Goal: Task Accomplishment & Management: Use online tool/utility

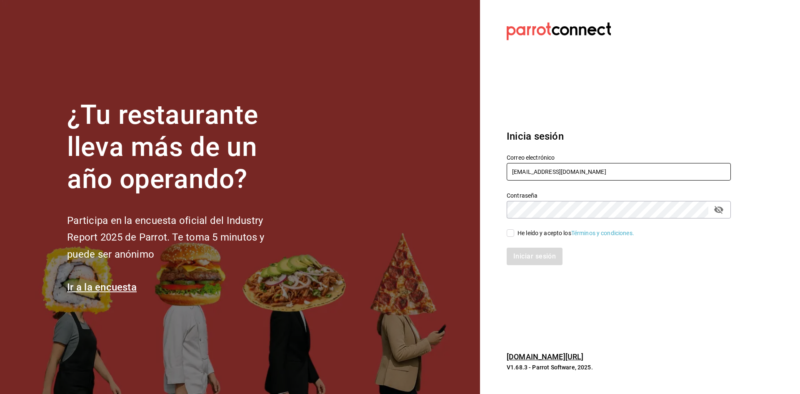
click at [595, 170] on input "[EMAIL_ADDRESS][DOMAIN_NAME]" at bounding box center [618, 171] width 224 height 17
type input "g"
type input "[EMAIL_ADDRESS][DOMAIN_NAME]"
click at [512, 234] on input "He leído y acepto los Términos y condiciones." at bounding box center [509, 232] width 7 height 7
checkbox input "true"
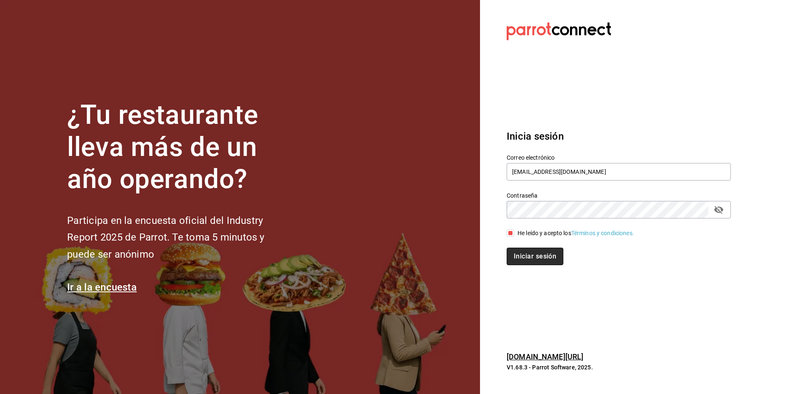
click at [522, 261] on button "Iniciar sesión" at bounding box center [534, 255] width 57 height 17
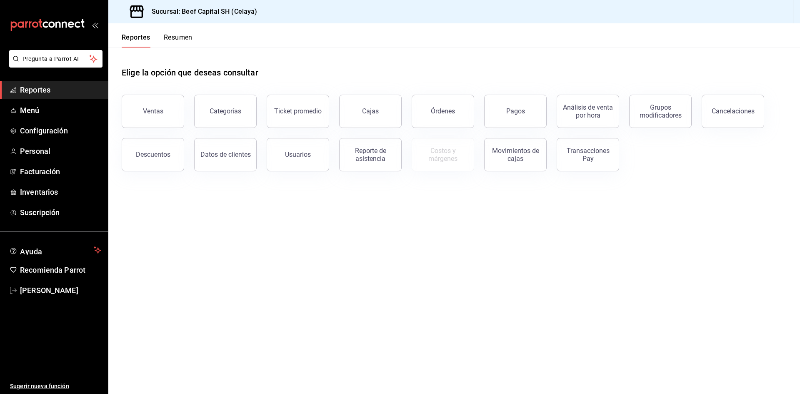
click at [155, 108] on div "Ventas" at bounding box center [153, 111] width 20 height 8
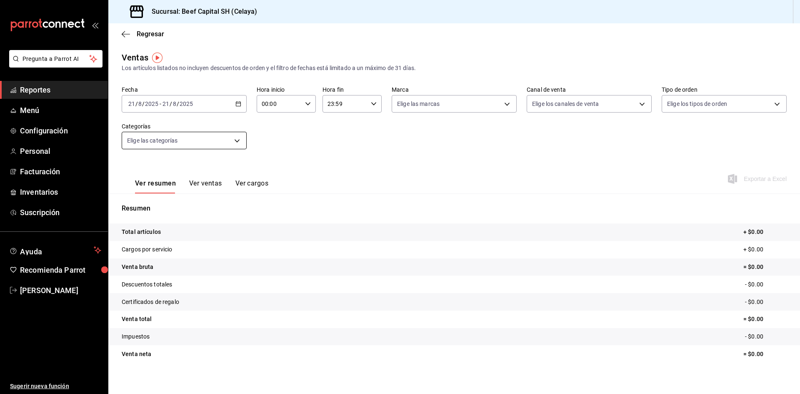
click at [240, 141] on body "Pregunta a Parrot AI Reportes Menú Configuración Personal Facturación Inventari…" at bounding box center [400, 197] width 800 height 394
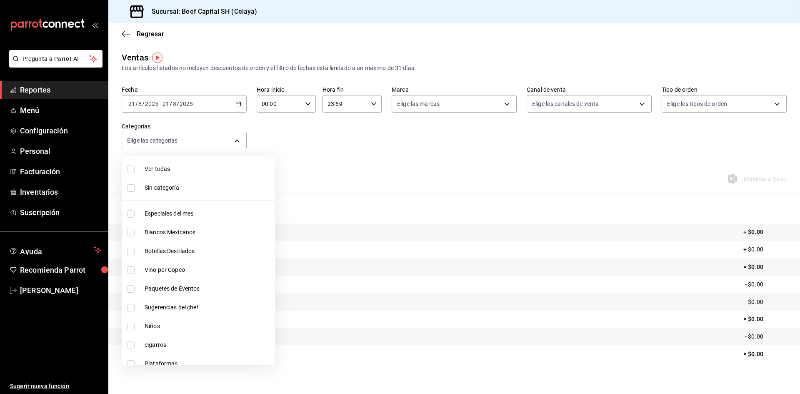
click at [240, 107] on div at bounding box center [400, 197] width 800 height 394
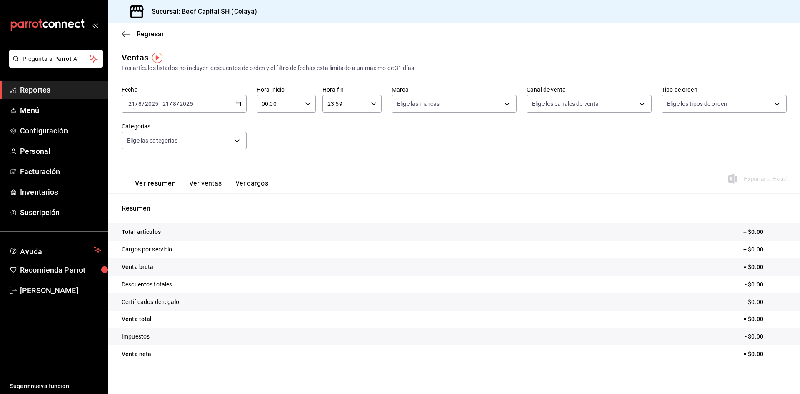
click at [237, 105] on icon "button" at bounding box center [238, 104] width 6 height 6
click at [236, 105] on \(Stroke\) "button" at bounding box center [238, 104] width 5 height 5
click at [157, 200] on span "Rango de fechas" at bounding box center [161, 203] width 65 height 9
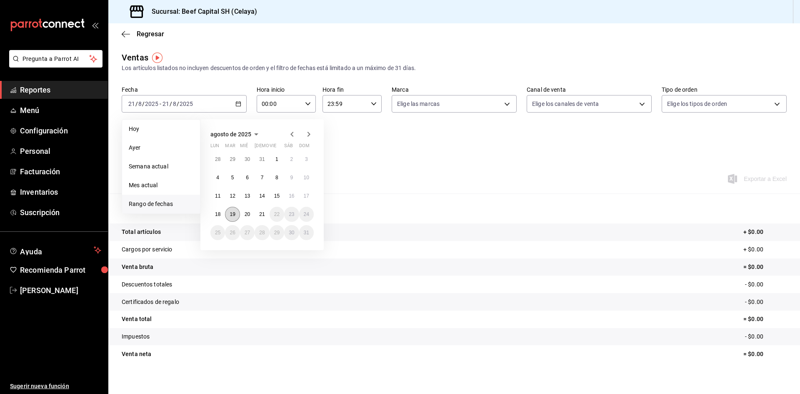
click at [239, 215] on button "19" at bounding box center [232, 214] width 15 height 15
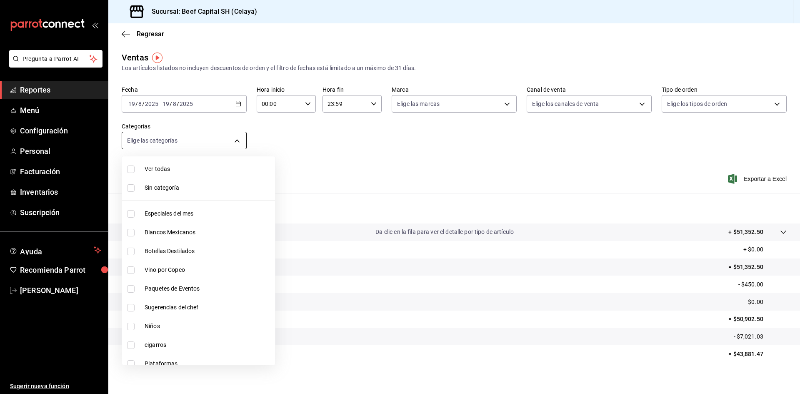
click at [242, 141] on body "Pregunta a Parrot AI Reportes Menú Configuración Personal Facturación Inventari…" at bounding box center [400, 197] width 800 height 394
click at [129, 188] on input "checkbox" at bounding box center [130, 187] width 7 height 7
checkbox input "true"
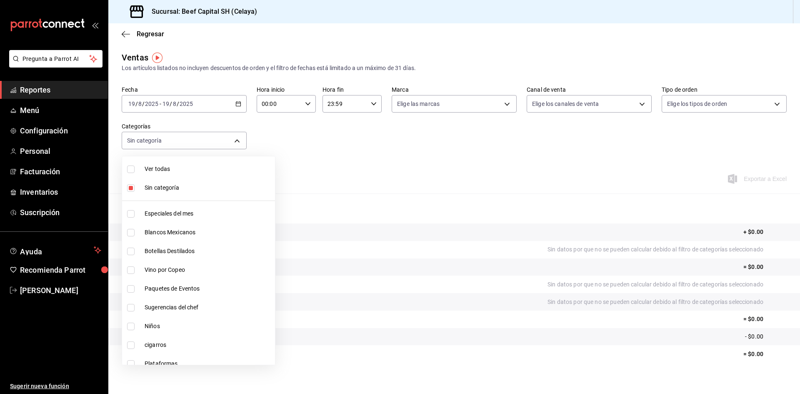
click at [134, 212] on input "checkbox" at bounding box center [130, 213] width 7 height 7
checkbox input "true"
type input "ff0942d4-a114-4278-bf43-4291bef7f875"
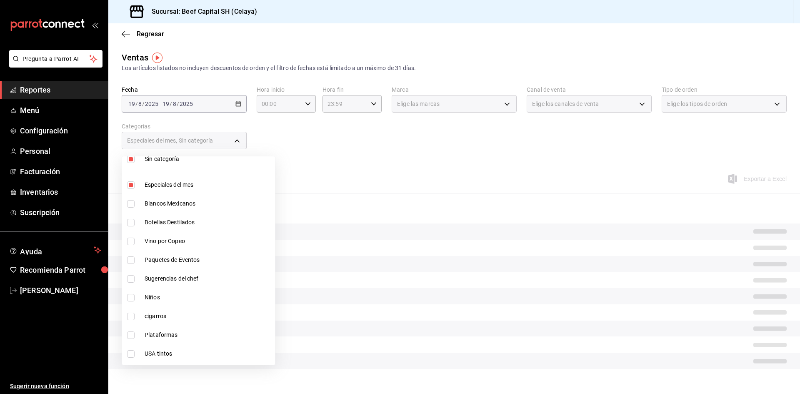
scroll to position [42, 0]
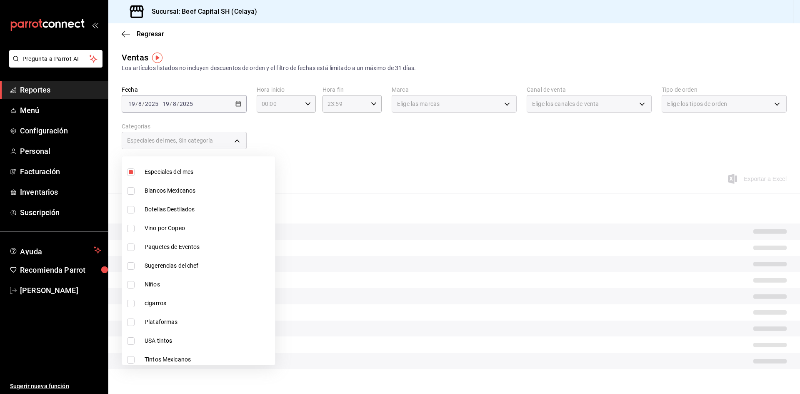
click at [131, 249] on input "checkbox" at bounding box center [130, 246] width 7 height 7
checkbox input "true"
type input "ff0942d4-a114-4278-bf43-4291bef7f875,3ec34a38-ccfe-4482-983f-257f78d3843e"
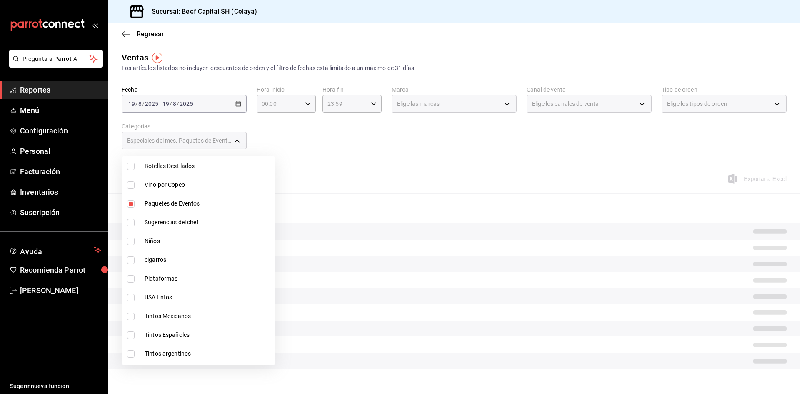
scroll to position [125, 0]
click at [130, 182] on input "checkbox" at bounding box center [130, 182] width 7 height 7
checkbox input "true"
type input "ff0942d4-a114-4278-bf43-4291bef7f875,3ec34a38-ccfe-4482-983f-257f78d3843e,97cad…"
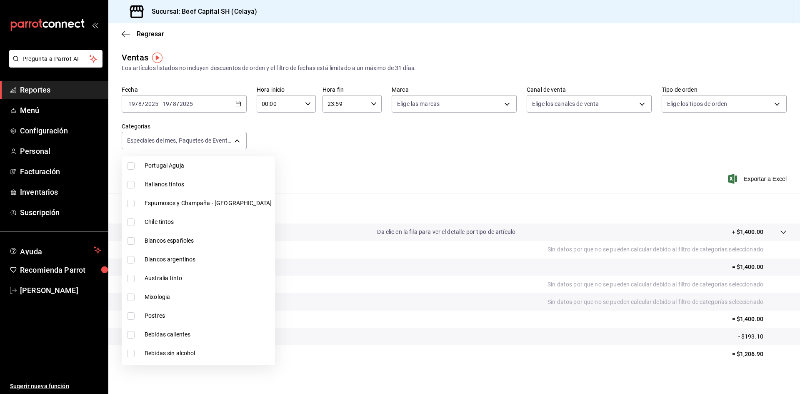
scroll to position [333, 0]
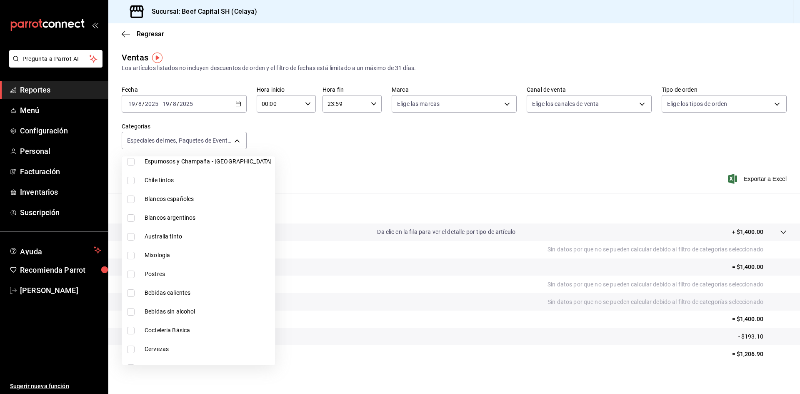
click at [129, 273] on input "checkbox" at bounding box center [130, 273] width 7 height 7
checkbox input "true"
type input "ff0942d4-a114-4278-bf43-4291bef7f875,3ec34a38-ccfe-4482-983f-257f78d3843e,97cad…"
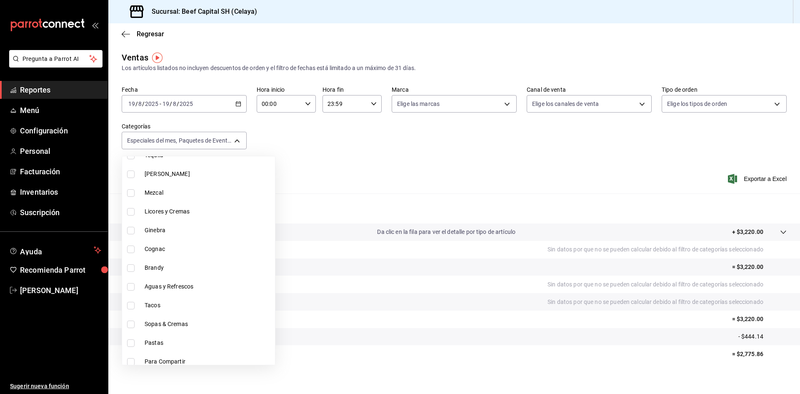
scroll to position [625, 0]
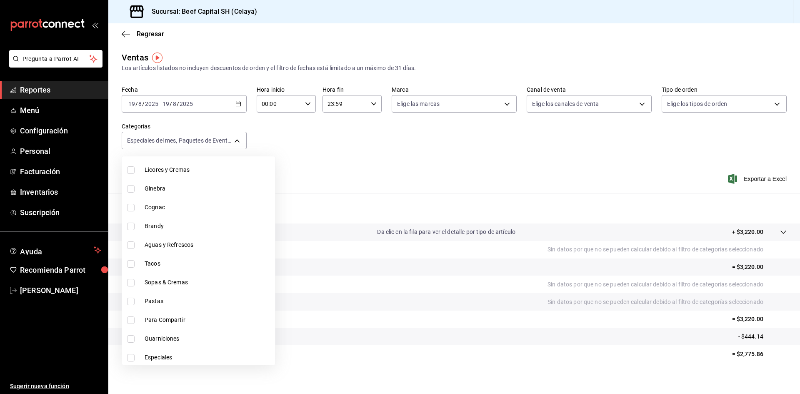
click at [134, 283] on input "checkbox" at bounding box center [130, 282] width 7 height 7
checkbox input "true"
type input "ff0942d4-a114-4278-bf43-4291bef7f875,3ec34a38-ccfe-4482-983f-257f78d3843e,97cad…"
click at [132, 301] on input "checkbox" at bounding box center [130, 300] width 7 height 7
checkbox input "true"
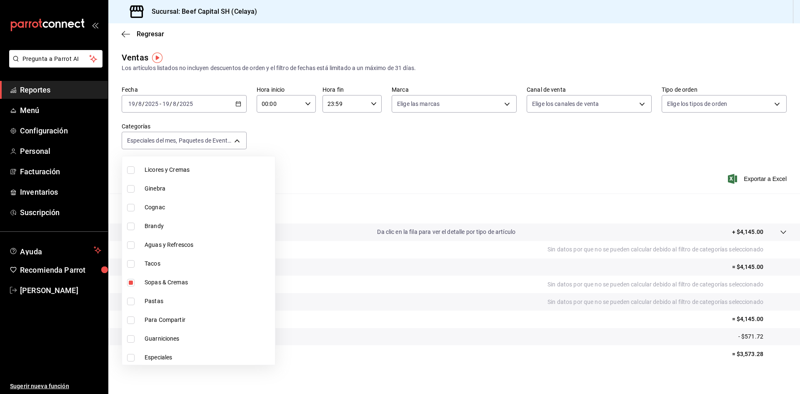
type input "ff0942d4-a114-4278-bf43-4291bef7f875,3ec34a38-ccfe-4482-983f-257f78d3843e,97cad…"
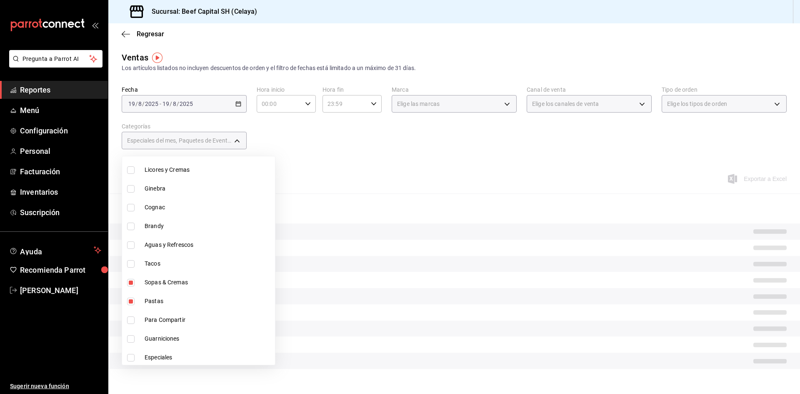
click at [132, 318] on input "checkbox" at bounding box center [130, 319] width 7 height 7
checkbox input "true"
type input "ff0942d4-a114-4278-bf43-4291bef7f875,3ec34a38-ccfe-4482-983f-257f78d3843e,97cad…"
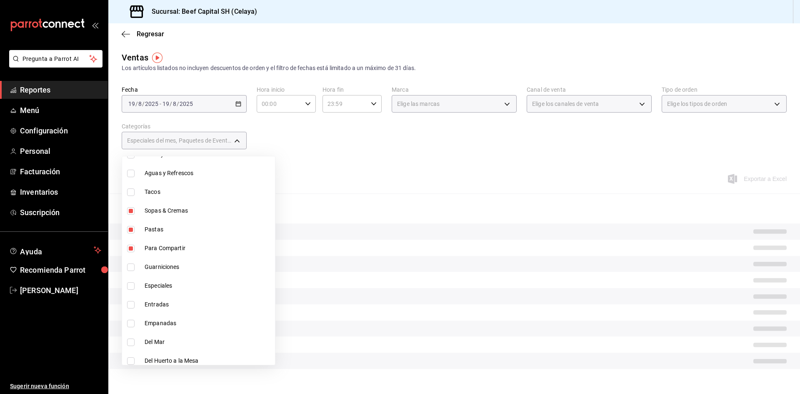
scroll to position [708, 0]
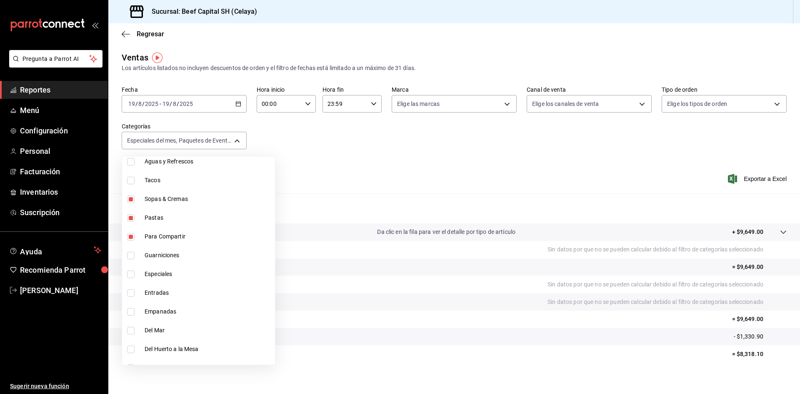
click at [130, 257] on input "checkbox" at bounding box center [130, 255] width 7 height 7
checkbox input "true"
type input "ff0942d4-a114-4278-bf43-4291bef7f875,3ec34a38-ccfe-4482-983f-257f78d3843e,97cad…"
click at [130, 274] on input "checkbox" at bounding box center [130, 273] width 7 height 7
checkbox input "true"
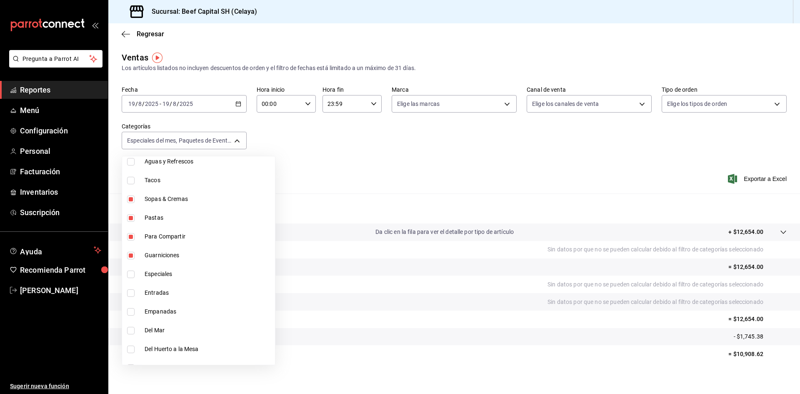
type input "ff0942d4-a114-4278-bf43-4291bef7f875,3ec34a38-ccfe-4482-983f-257f78d3843e,97cad…"
click at [132, 292] on input "checkbox" at bounding box center [130, 292] width 7 height 7
checkbox input "true"
type input "ff0942d4-a114-4278-bf43-4291bef7f875,3ec34a38-ccfe-4482-983f-257f78d3843e,97cad…"
click at [131, 312] on input "checkbox" at bounding box center [130, 311] width 7 height 7
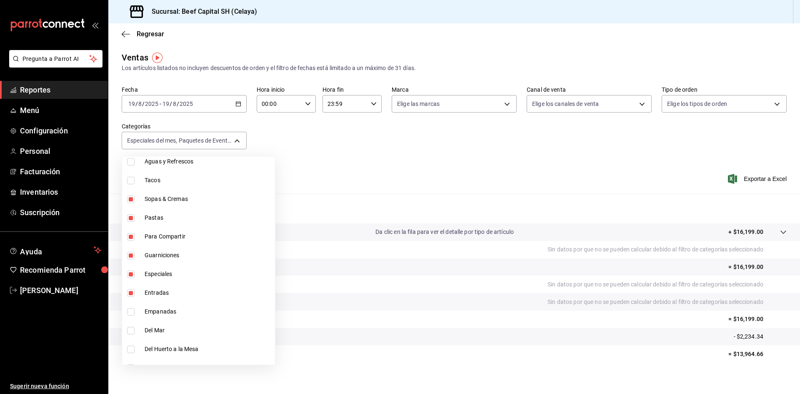
checkbox input "true"
type input "ff0942d4-a114-4278-bf43-4291bef7f875,3ec34a38-ccfe-4482-983f-257f78d3843e,97cad…"
click at [130, 331] on input "checkbox" at bounding box center [130, 329] width 7 height 7
checkbox input "true"
type input "ff0942d4-a114-4278-bf43-4291bef7f875,3ec34a38-ccfe-4482-983f-257f78d3843e,97cad…"
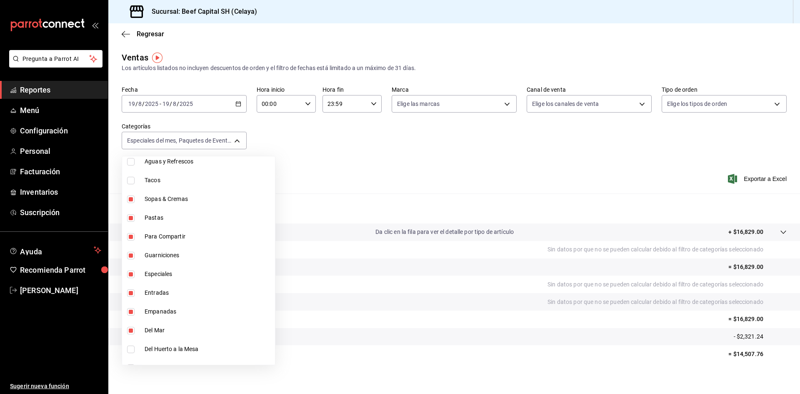
click at [131, 347] on input "checkbox" at bounding box center [130, 348] width 7 height 7
checkbox input "true"
type input "ff0942d4-a114-4278-bf43-4291bef7f875,3ec34a38-ccfe-4482-983f-257f78d3843e,97cad…"
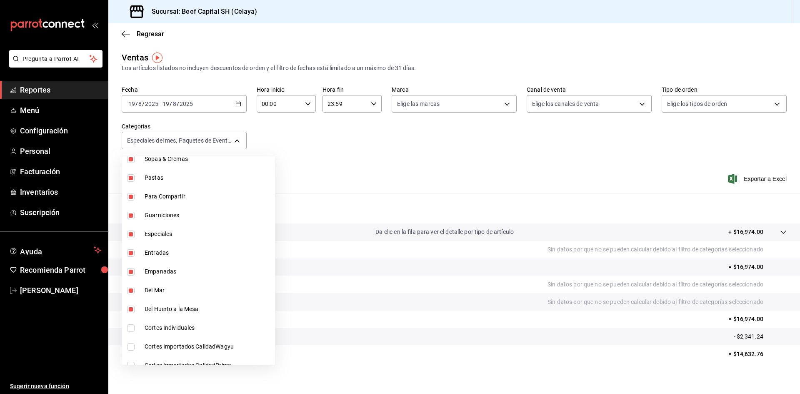
scroll to position [758, 0]
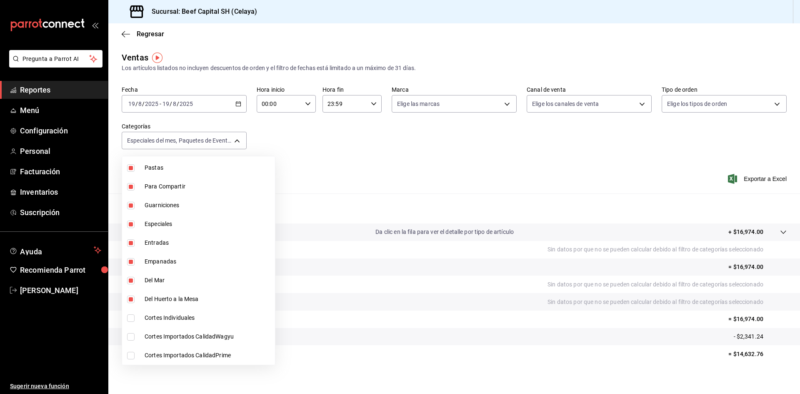
click at [131, 317] on input "checkbox" at bounding box center [130, 317] width 7 height 7
checkbox input "true"
type input "ff0942d4-a114-4278-bf43-4291bef7f875,3ec34a38-ccfe-4482-983f-257f78d3843e,97cad…"
click at [132, 334] on input "checkbox" at bounding box center [130, 336] width 7 height 7
checkbox input "true"
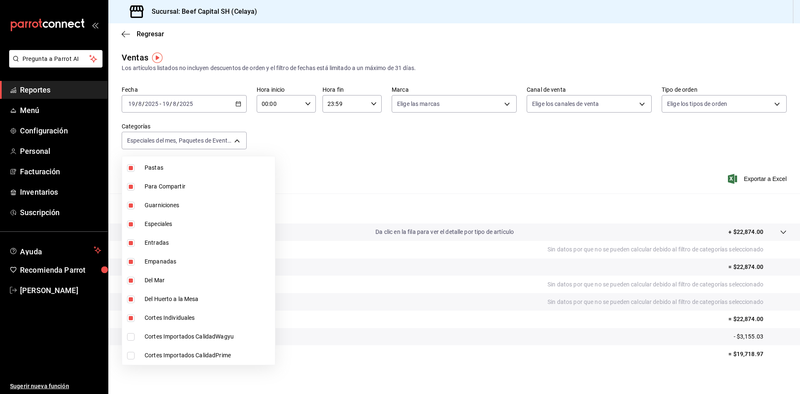
type input "ff0942d4-a114-4278-bf43-4291bef7f875,3ec34a38-ccfe-4482-983f-257f78d3843e,97cad…"
click at [133, 357] on input "checkbox" at bounding box center [130, 354] width 7 height 7
checkbox input "true"
type input "ff0942d4-a114-4278-bf43-4291bef7f875,3ec34a38-ccfe-4482-983f-257f78d3843e,97cad…"
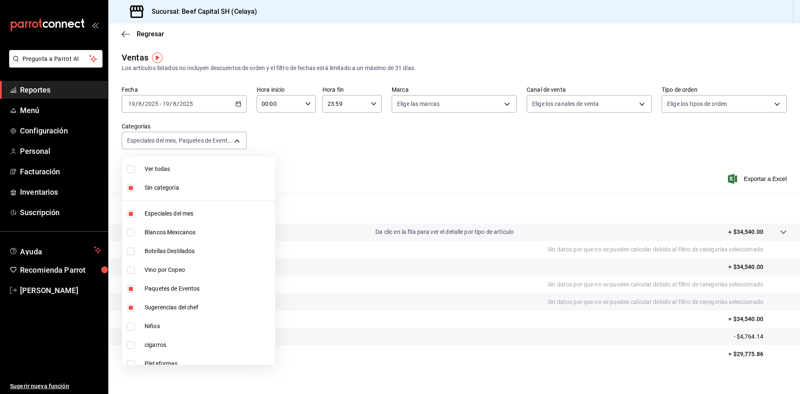
click at [237, 104] on div at bounding box center [400, 197] width 800 height 394
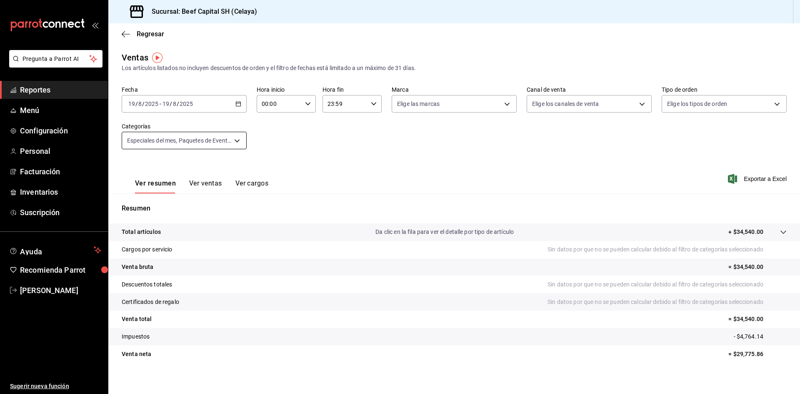
click at [234, 137] on body "Pregunta a Parrot AI Reportes Menú Configuración Personal Facturación Inventari…" at bounding box center [400, 197] width 800 height 394
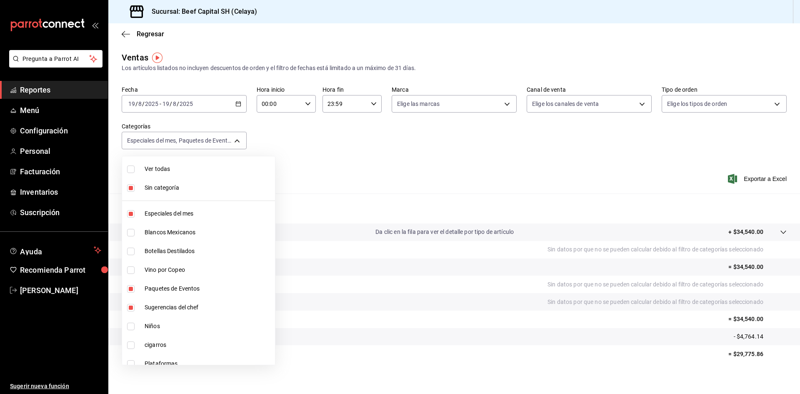
click at [237, 142] on div at bounding box center [400, 197] width 800 height 394
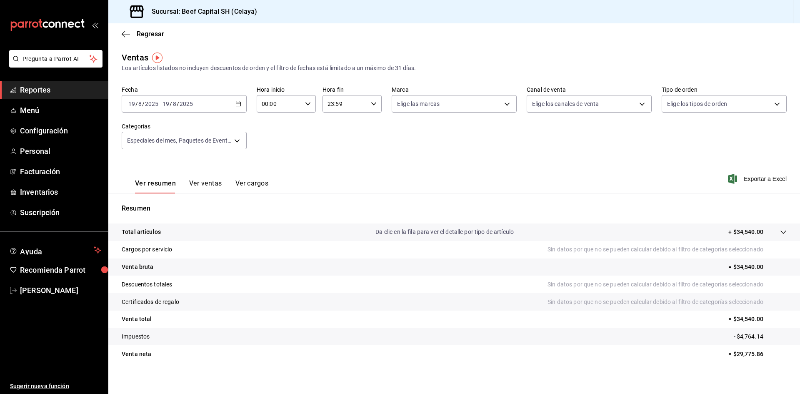
click at [237, 106] on \(Stroke\) "button" at bounding box center [238, 104] width 5 height 5
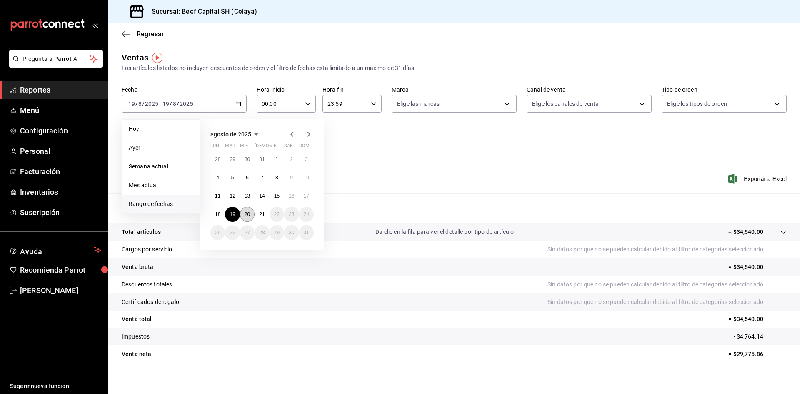
click at [243, 214] on button "20" at bounding box center [247, 214] width 15 height 15
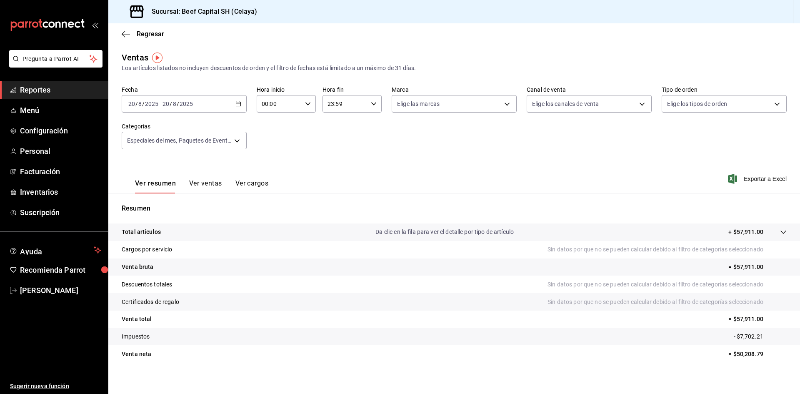
click at [236, 104] on icon "button" at bounding box center [238, 104] width 6 height 6
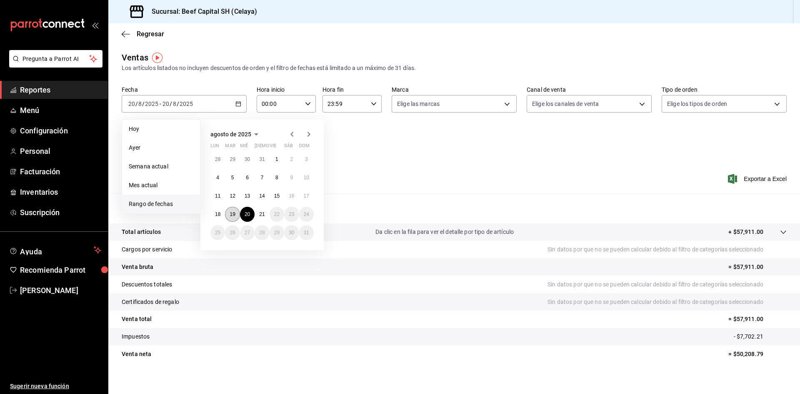
click at [232, 212] on abbr "19" at bounding box center [231, 214] width 5 height 6
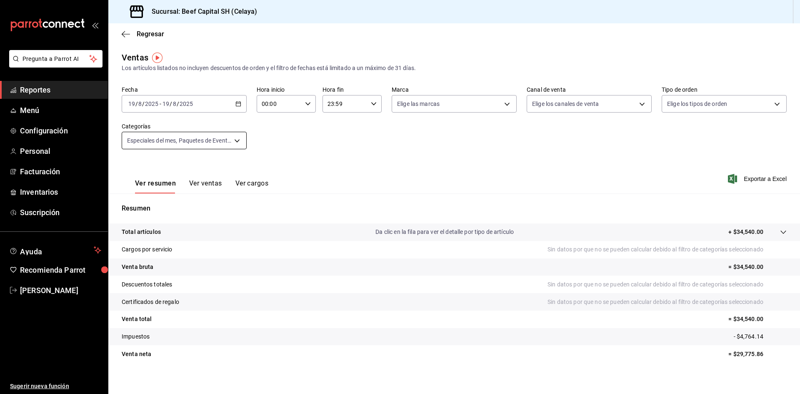
click at [237, 137] on body "Pregunta a Parrot AI Reportes Menú Configuración Personal Facturación Inventari…" at bounding box center [400, 197] width 800 height 394
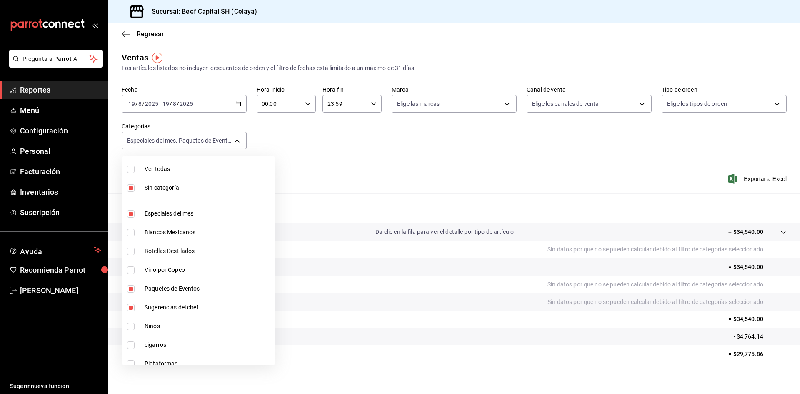
click at [129, 169] on input "checkbox" at bounding box center [130, 168] width 7 height 7
checkbox input "true"
type input "ff0942d4-a114-4278-bf43-4291bef7f875,c44b17cd-f0d2-44be-bc0b-f595a1b51d35,b1aff…"
checkbox input "true"
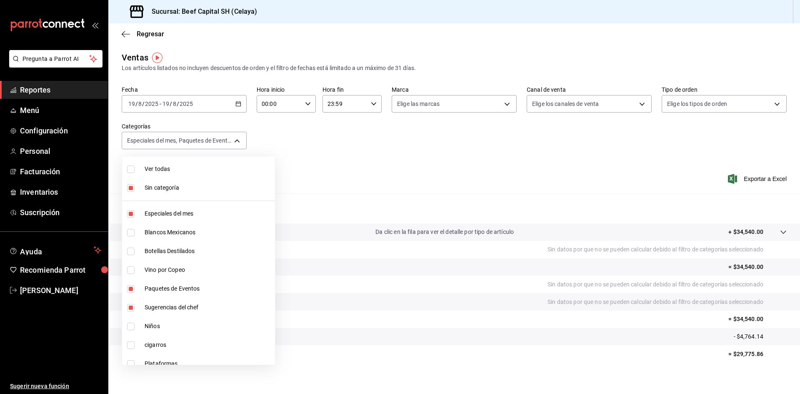
checkbox input "true"
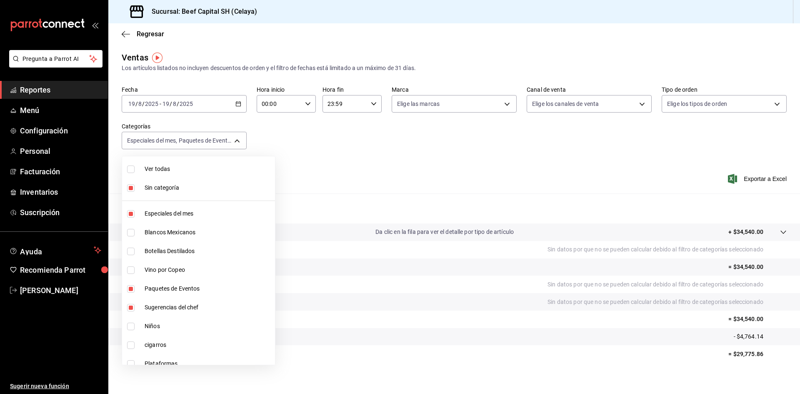
checkbox input "true"
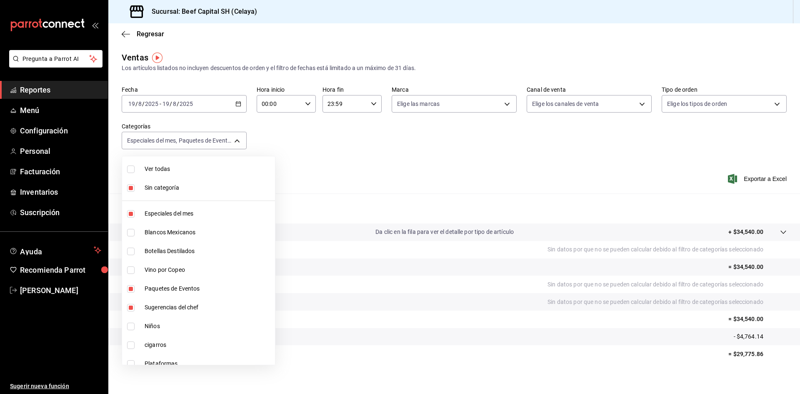
checkbox input "true"
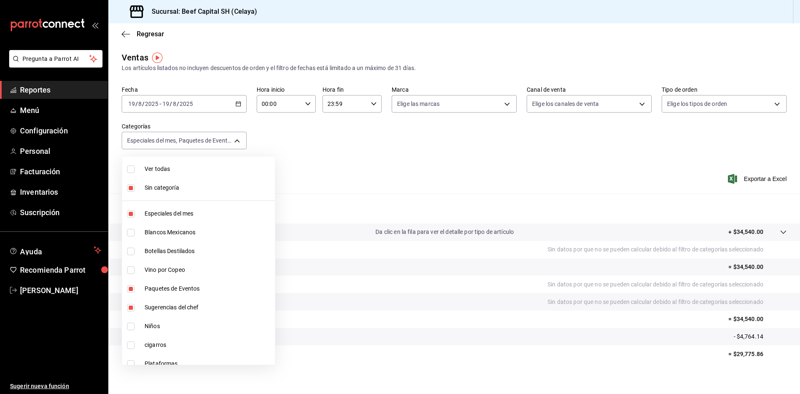
checkbox input "true"
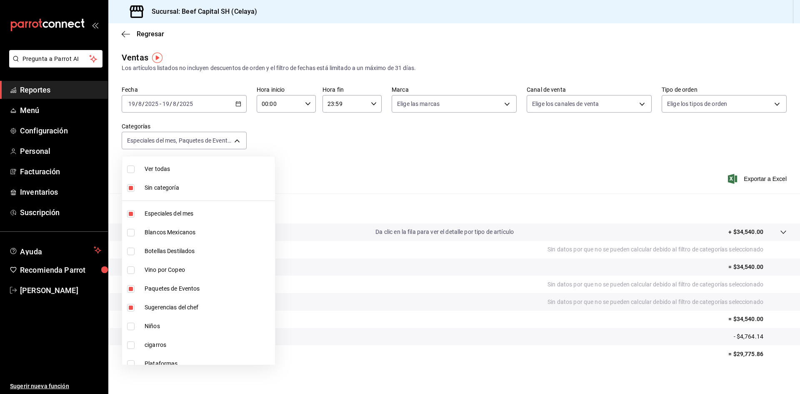
checkbox input "true"
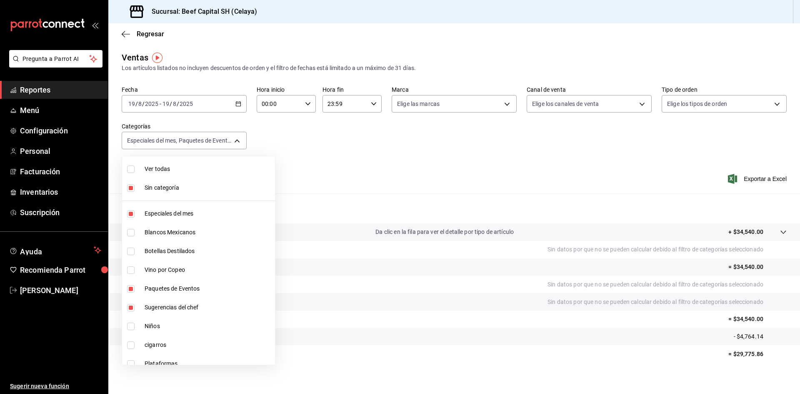
checkbox input "true"
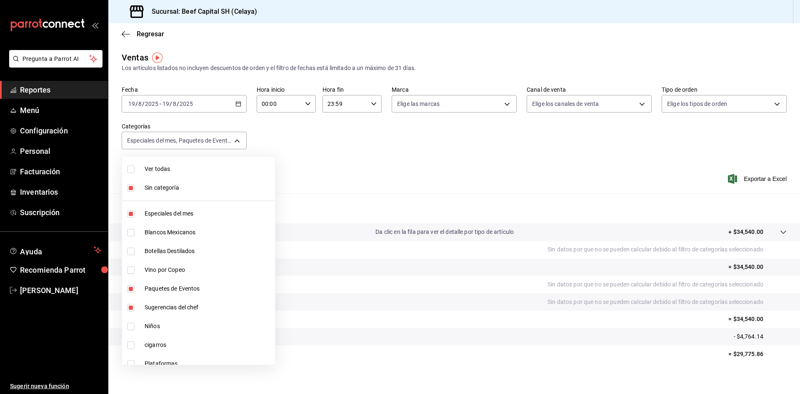
checkbox input "true"
click at [129, 169] on input "checkbox" at bounding box center [130, 168] width 7 height 7
checkbox input "false"
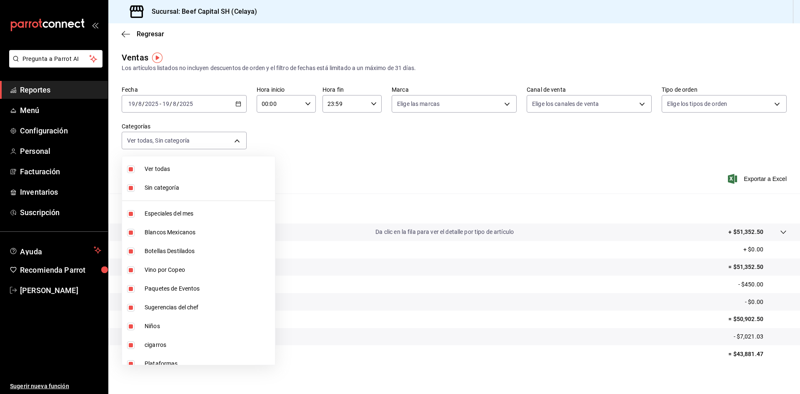
checkbox input "false"
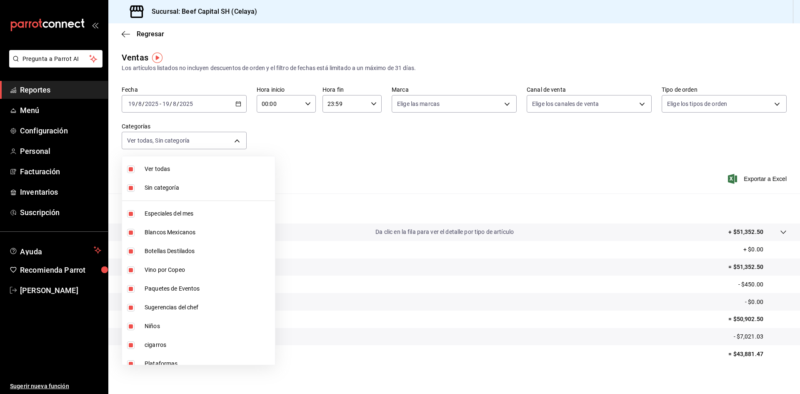
checkbox input "false"
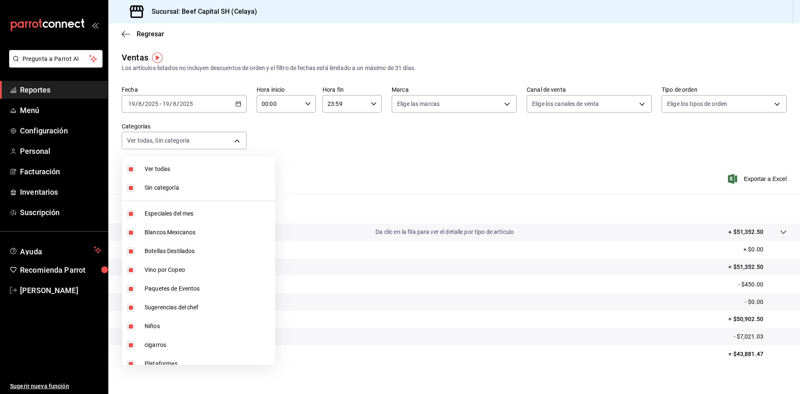
checkbox input "false"
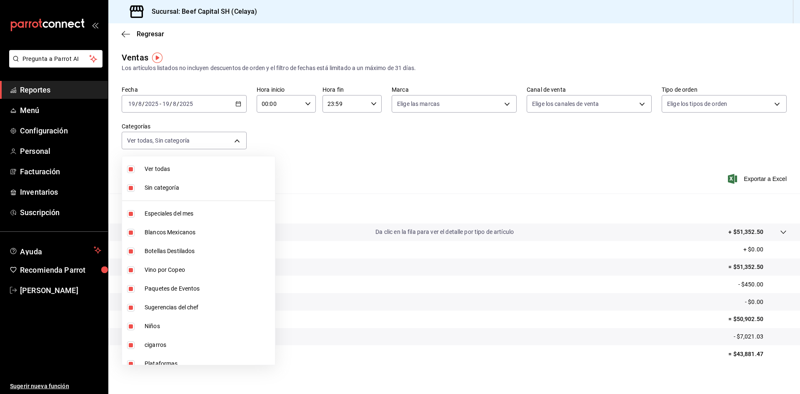
checkbox input "false"
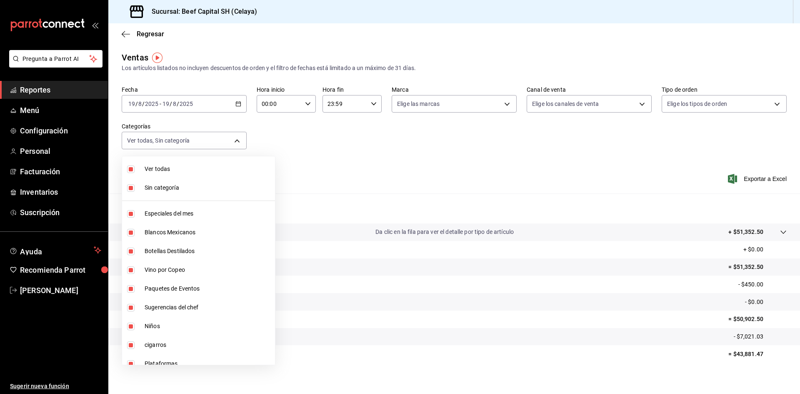
checkbox input "false"
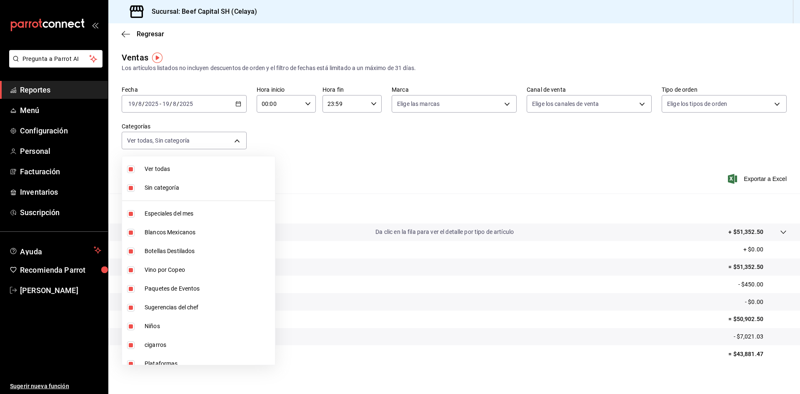
checkbox input "false"
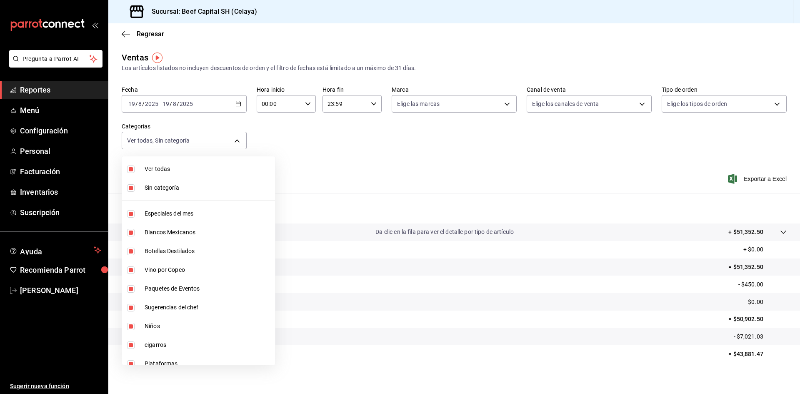
checkbox input "false"
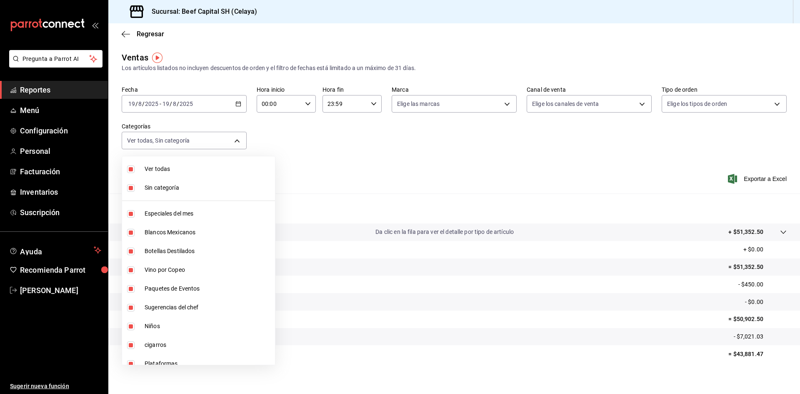
checkbox input "false"
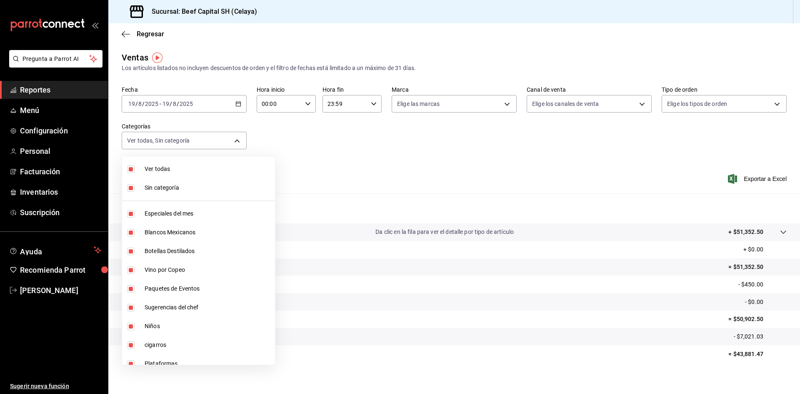
checkbox input "false"
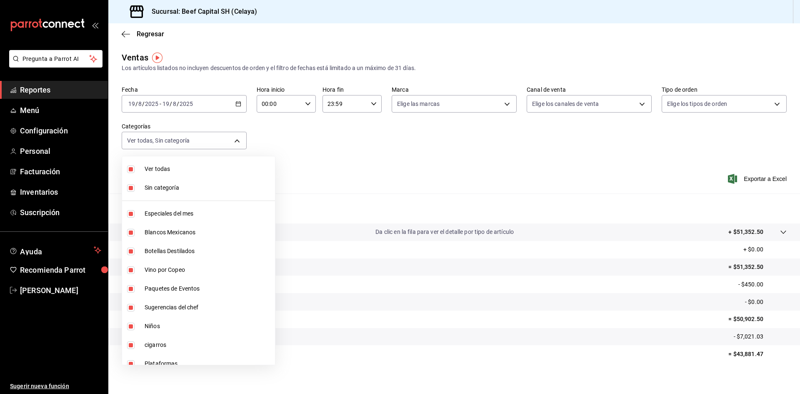
checkbox input "false"
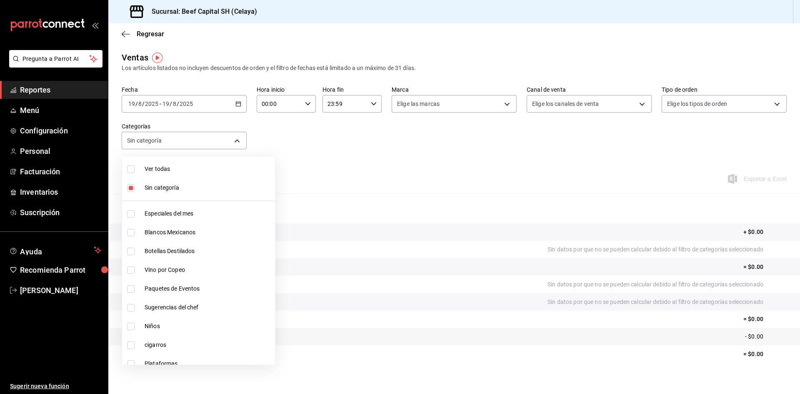
click at [132, 188] on input "checkbox" at bounding box center [130, 187] width 7 height 7
checkbox input "false"
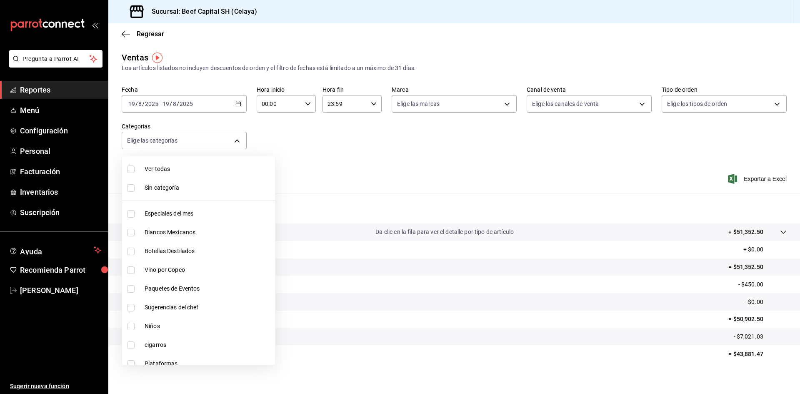
click at [135, 327] on label at bounding box center [132, 325] width 11 height 7
click at [135, 327] on input "checkbox" at bounding box center [130, 325] width 7 height 7
checkbox input "false"
click at [132, 326] on input "checkbox" at bounding box center [130, 325] width 7 height 7
checkbox input "true"
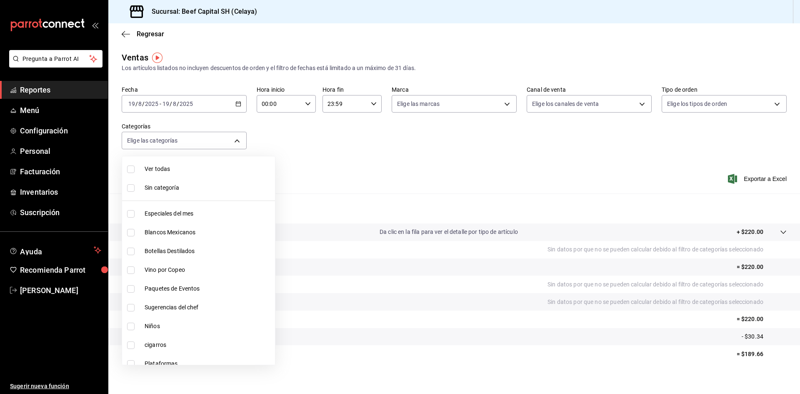
type input "ac3e87f6-97ec-4cab-bde8-d360ae3efe70"
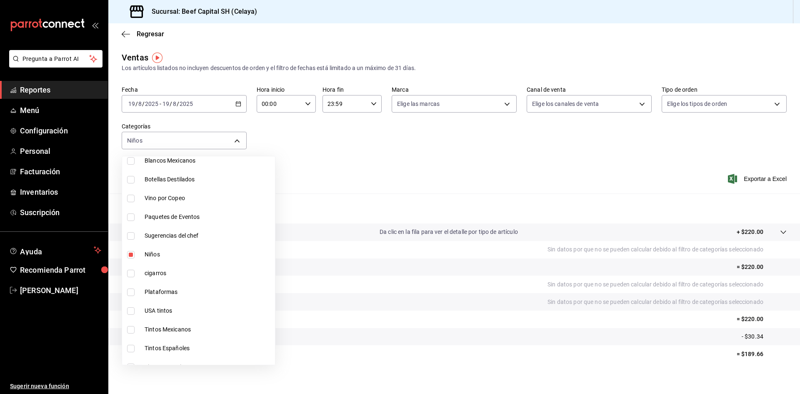
scroll to position [83, 0]
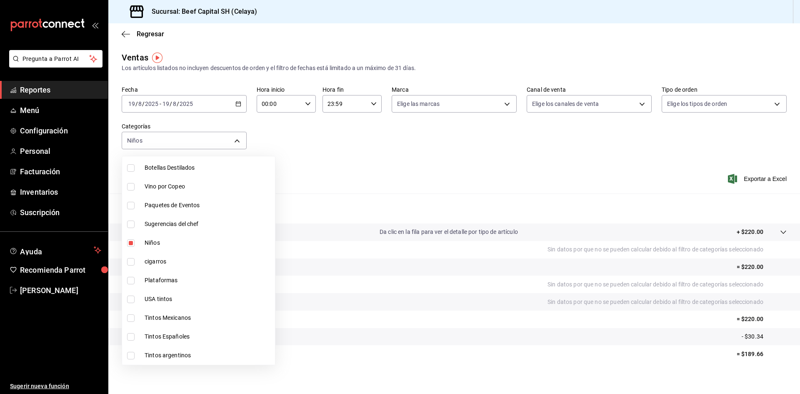
click at [133, 279] on input "checkbox" at bounding box center [130, 280] width 7 height 7
checkbox input "true"
type input "ac3e87f6-97ec-4cab-bde8-d360ae3efe70,815c5d17-5cbe-4f3a-828e-927657aec93b"
click at [742, 180] on div at bounding box center [400, 197] width 800 height 394
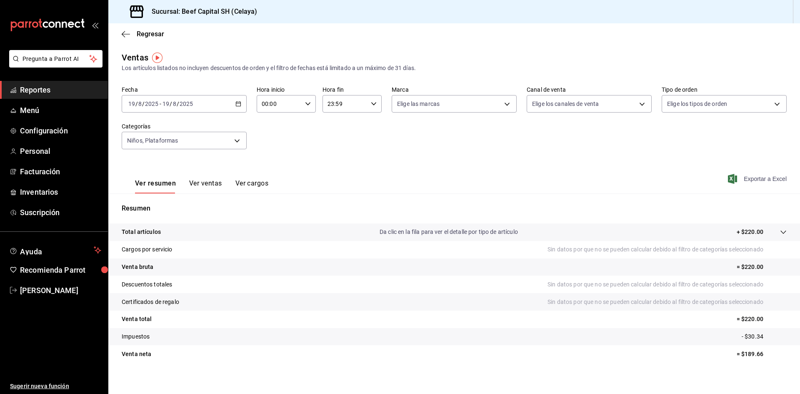
click at [751, 178] on span "Exportar a Excel" at bounding box center [757, 179] width 57 height 10
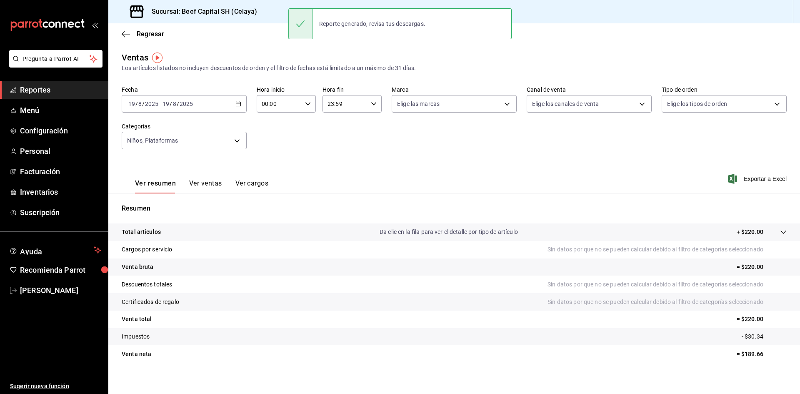
click at [237, 104] on icon "button" at bounding box center [238, 104] width 6 height 6
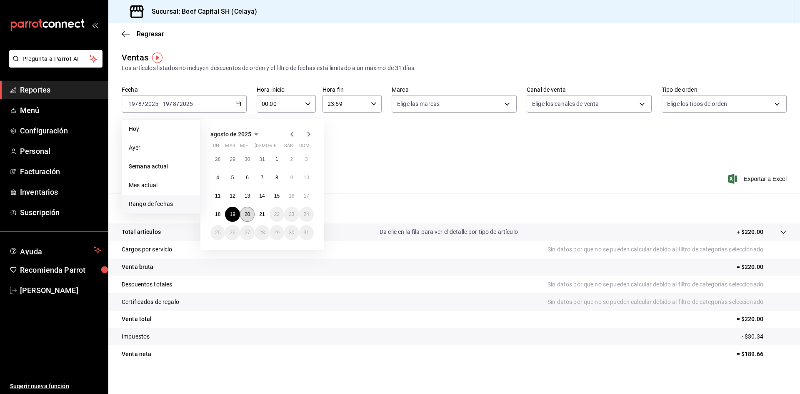
click at [244, 213] on abbr "20" at bounding box center [246, 214] width 5 height 6
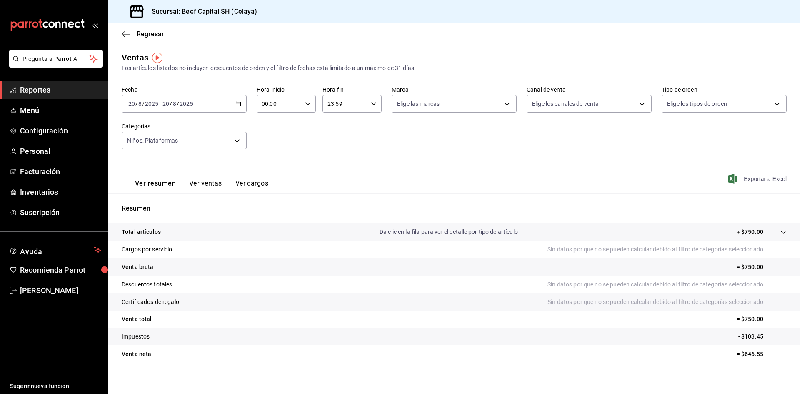
click at [744, 177] on span "Exportar a Excel" at bounding box center [757, 179] width 57 height 10
click at [235, 104] on icon "button" at bounding box center [238, 104] width 6 height 6
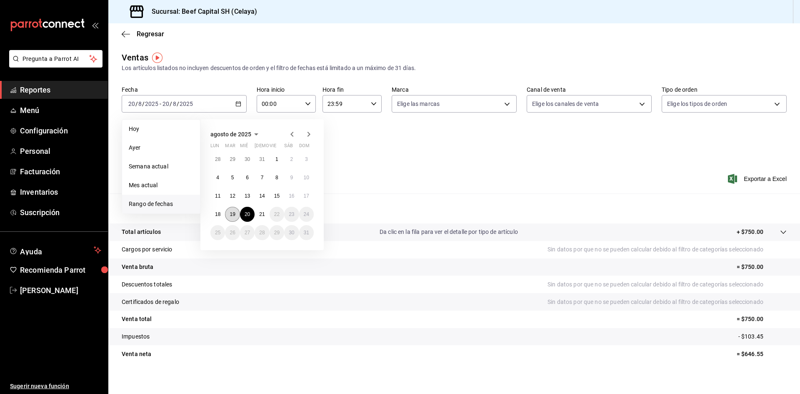
click at [230, 217] on abbr "19" at bounding box center [231, 214] width 5 height 6
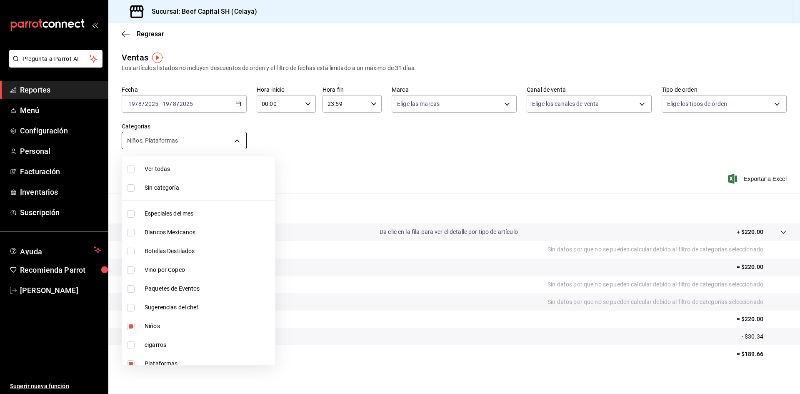
click at [231, 140] on body "Pregunta a Parrot AI Reportes Menú Configuración Personal Facturación Inventari…" at bounding box center [400, 197] width 800 height 394
click at [128, 172] on input "checkbox" at bounding box center [130, 168] width 7 height 7
checkbox input "true"
type input "ff0942d4-a114-4278-bf43-4291bef7f875,c44b17cd-f0d2-44be-bc0b-f595a1b51d35,b1aff…"
checkbox input "true"
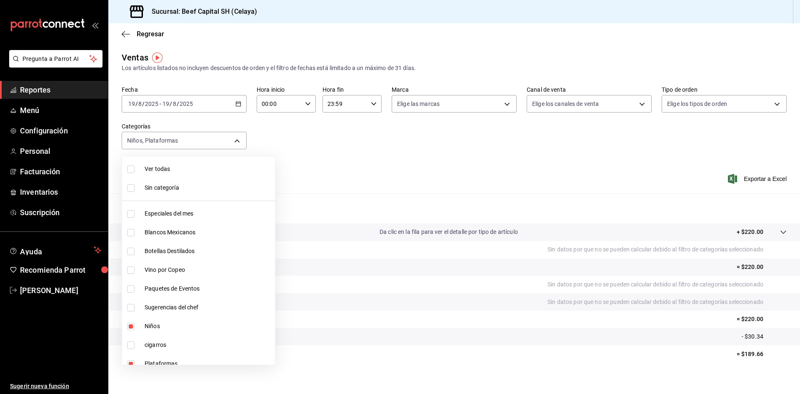
checkbox input "true"
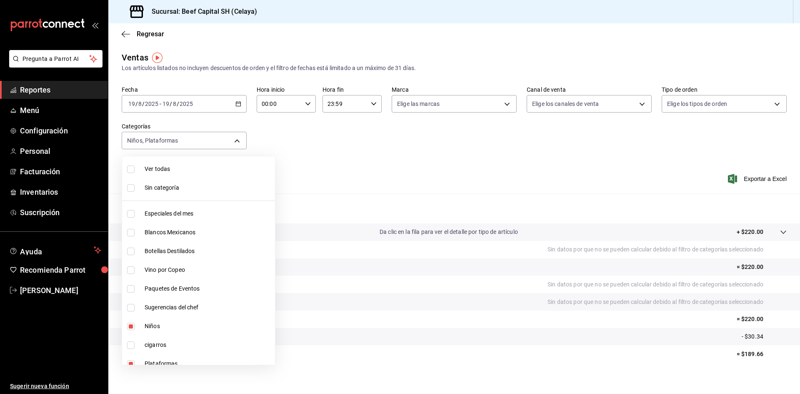
checkbox input "true"
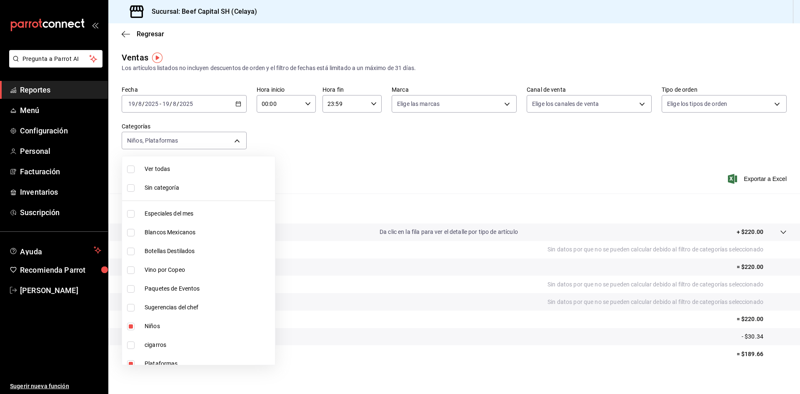
checkbox input "true"
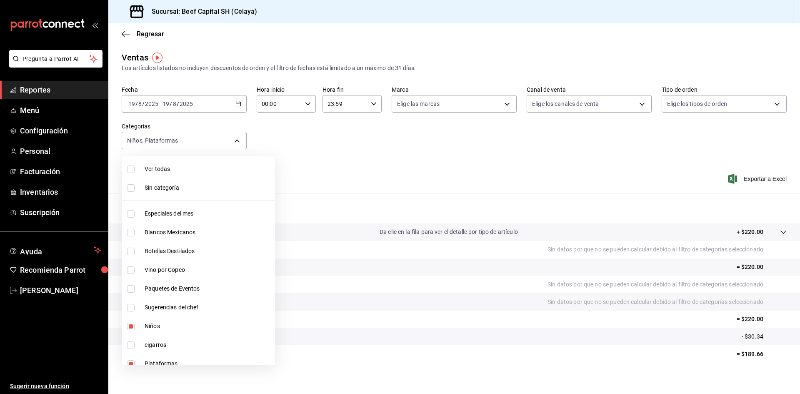
checkbox input "true"
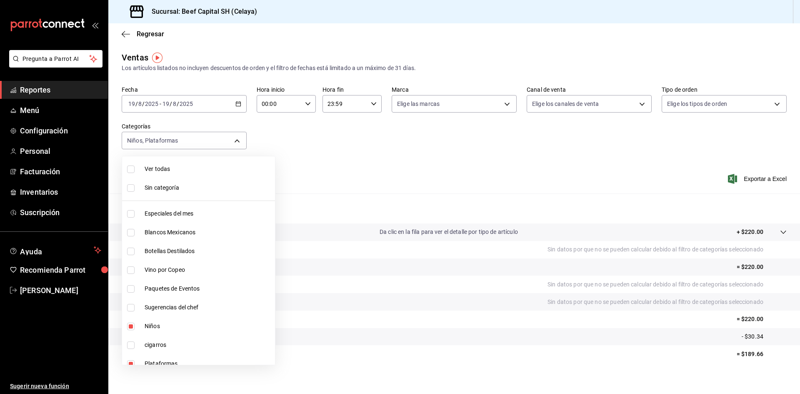
checkbox input "true"
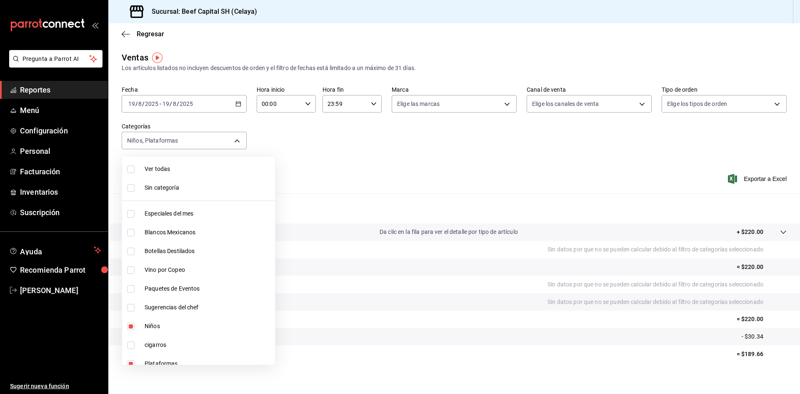
checkbox input "true"
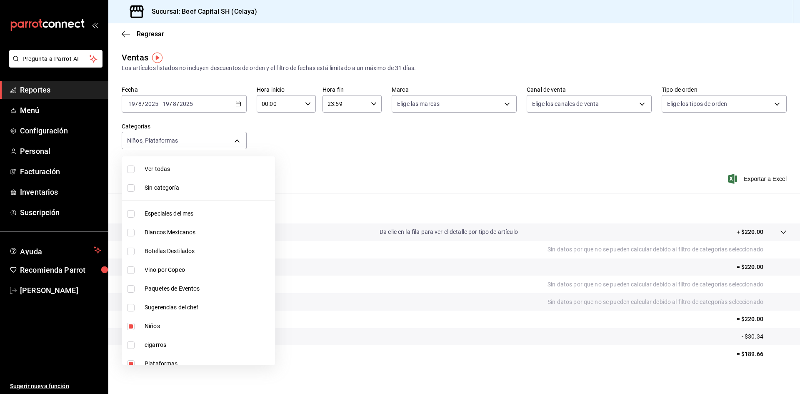
checkbox input "true"
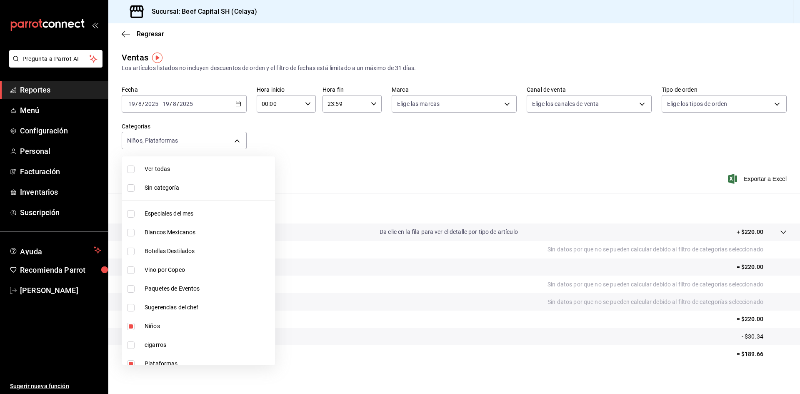
checkbox input "true"
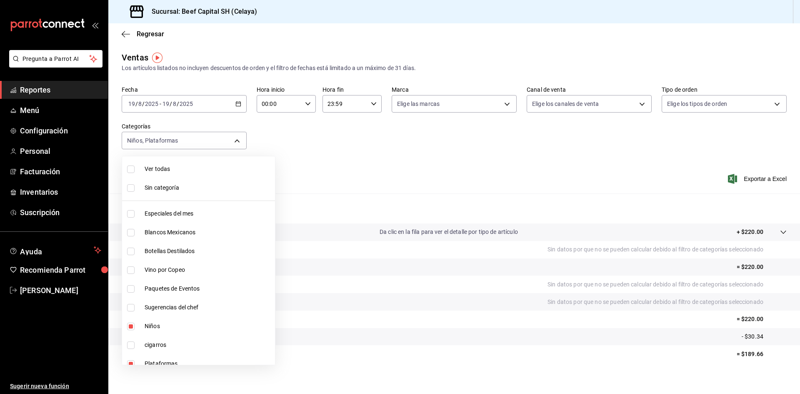
checkbox input "true"
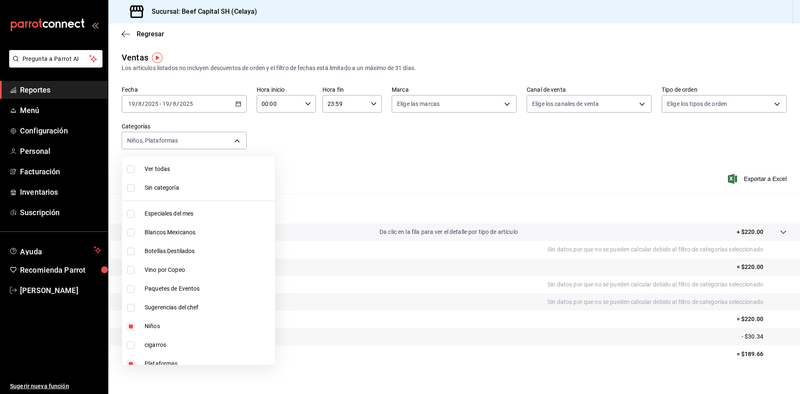
checkbox input "true"
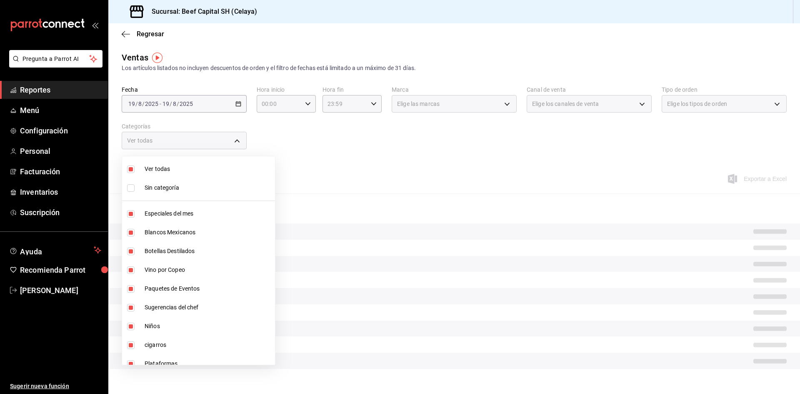
click at [129, 172] on input "checkbox" at bounding box center [130, 168] width 7 height 7
checkbox input "false"
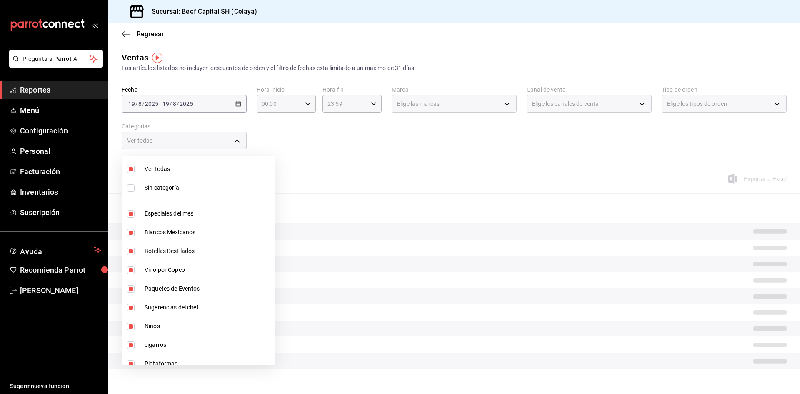
checkbox input "false"
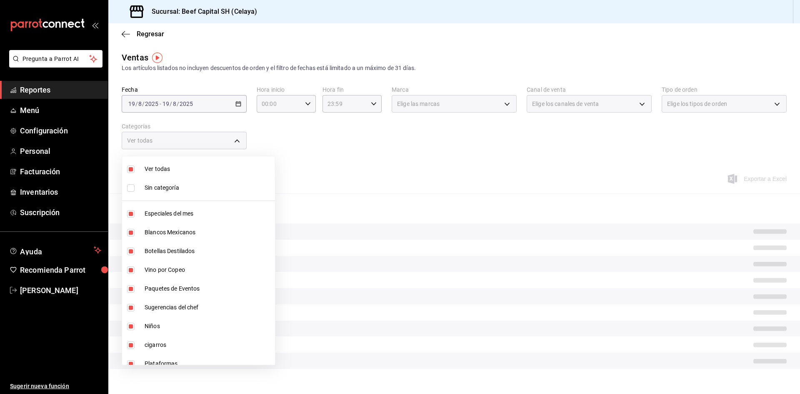
checkbox input "false"
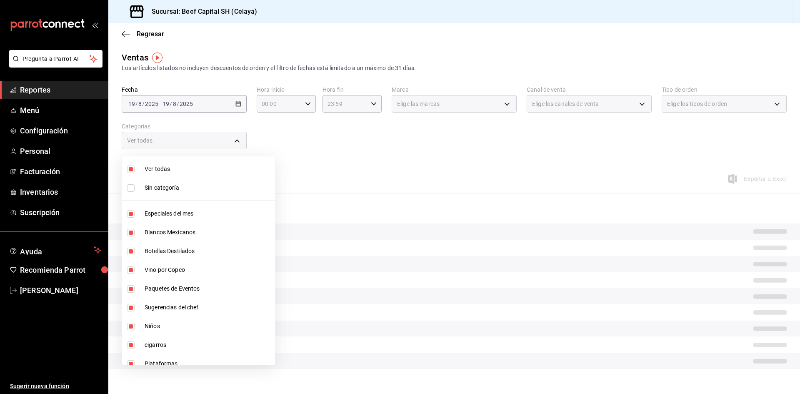
checkbox input "false"
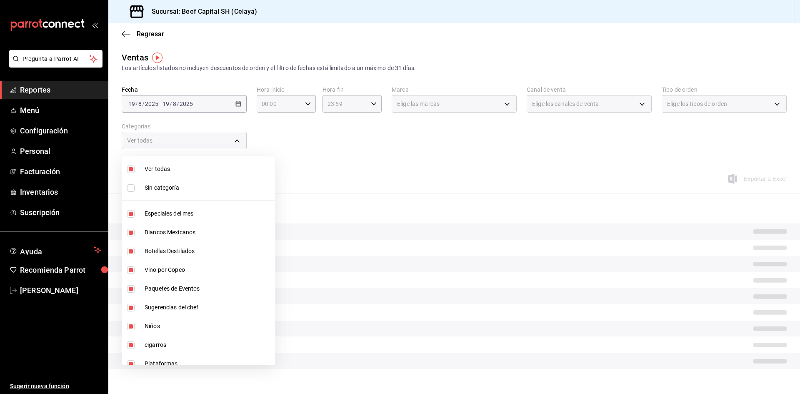
checkbox input "false"
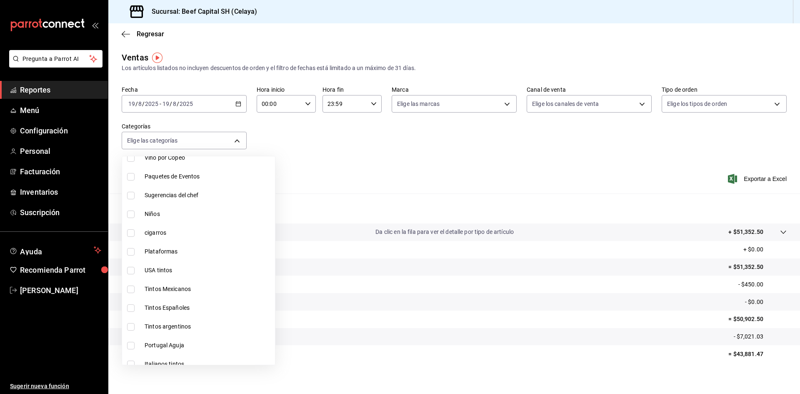
scroll to position [125, 0]
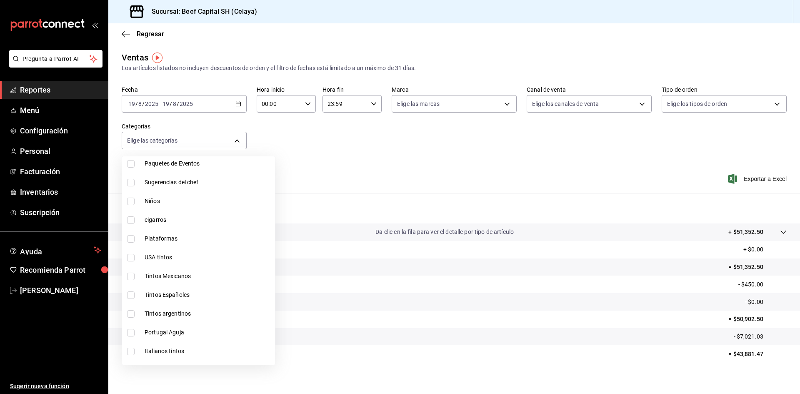
click at [133, 219] on input "checkbox" at bounding box center [130, 219] width 7 height 7
click at [240, 107] on div at bounding box center [400, 197] width 800 height 394
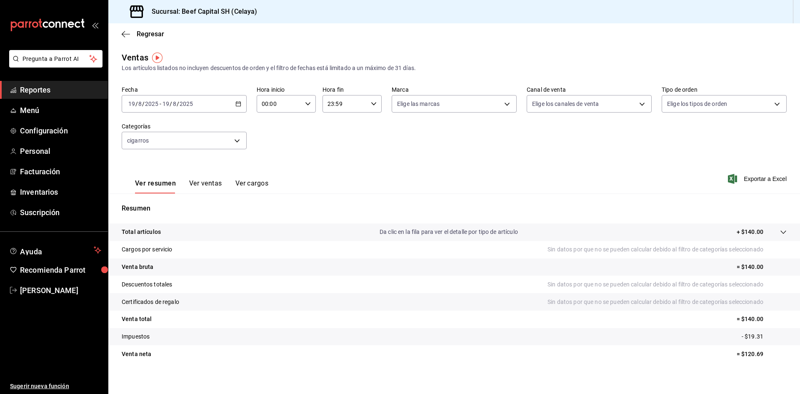
click at [236, 105] on icon "button" at bounding box center [238, 104] width 6 height 6
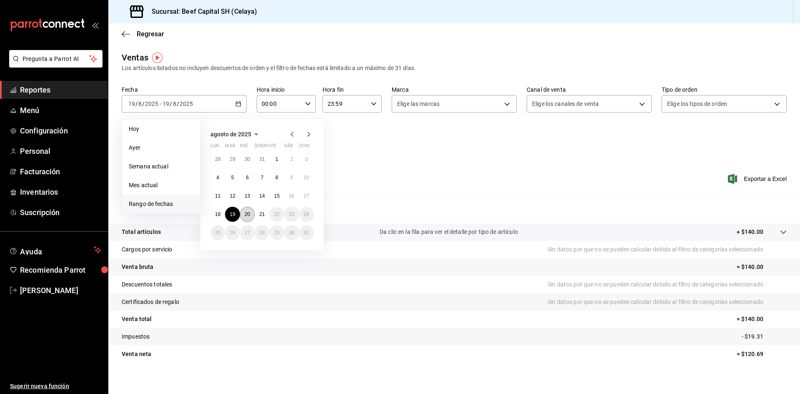
click at [245, 212] on abbr "20" at bounding box center [246, 214] width 5 height 6
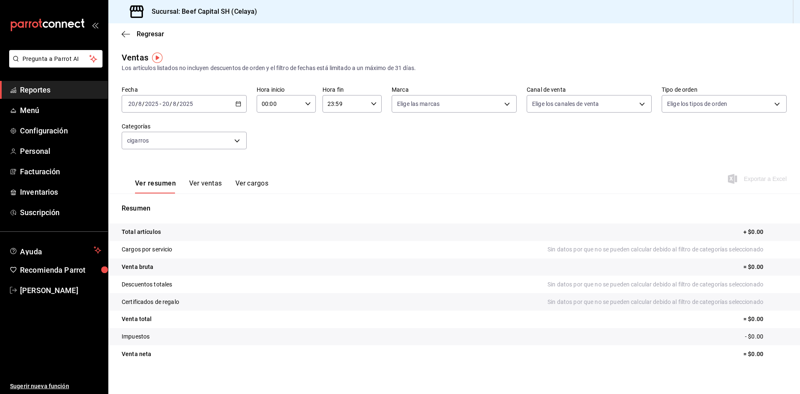
click at [240, 105] on div "[DATE] [DATE] - [DATE] [DATE]" at bounding box center [184, 103] width 125 height 17
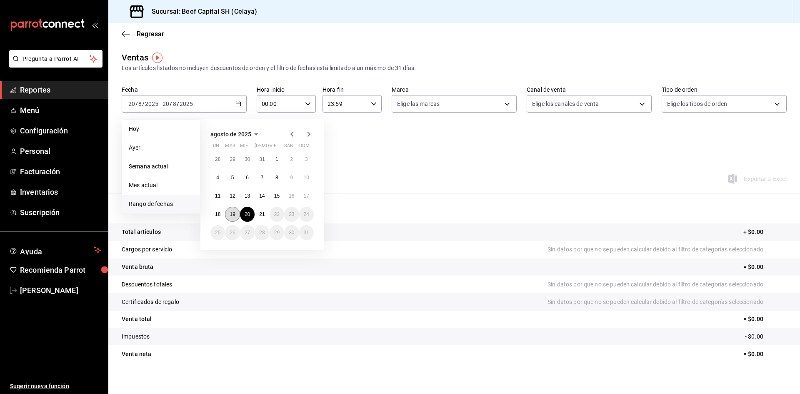
click at [230, 214] on abbr "19" at bounding box center [231, 214] width 5 height 6
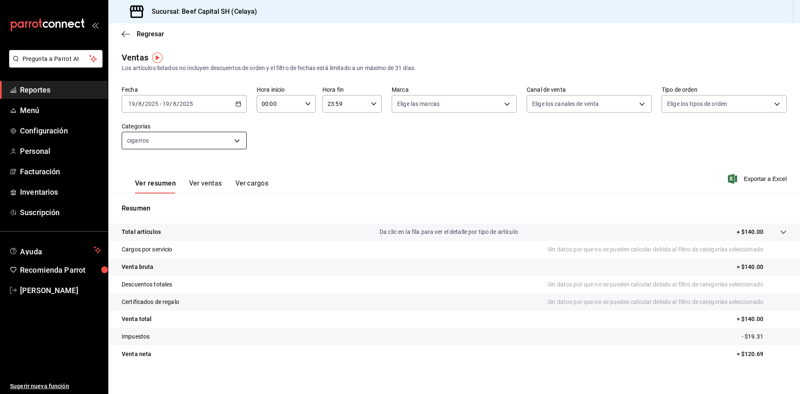
click at [235, 140] on body "Pregunta a Parrot AI Reportes Menú Configuración Personal Facturación Inventari…" at bounding box center [400, 197] width 800 height 394
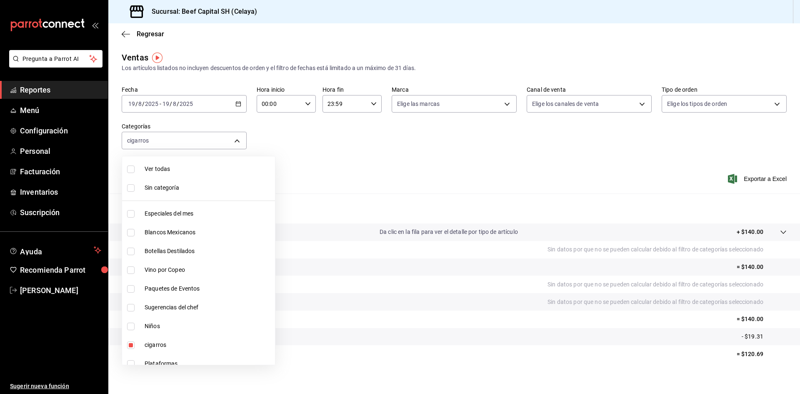
click at [127, 168] on input "checkbox" at bounding box center [130, 168] width 7 height 7
click at [129, 165] on input "checkbox" at bounding box center [130, 168] width 7 height 7
click at [132, 234] on input "checkbox" at bounding box center [130, 232] width 7 height 7
click at [132, 250] on input "checkbox" at bounding box center [130, 250] width 7 height 7
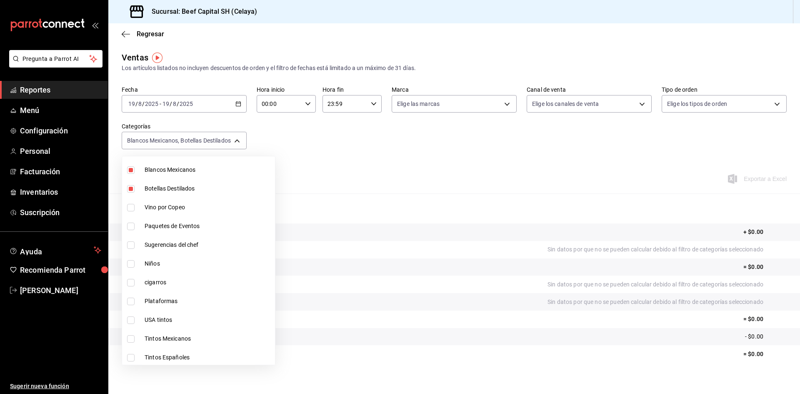
scroll to position [83, 0]
click at [130, 188] on input "checkbox" at bounding box center [130, 186] width 7 height 7
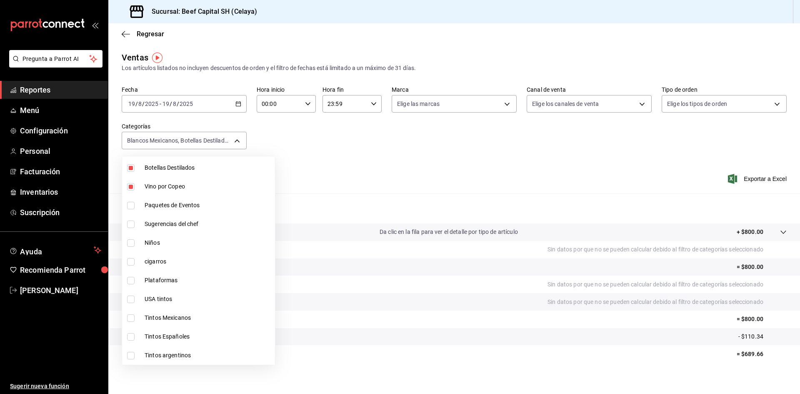
click at [130, 299] on input "checkbox" at bounding box center [130, 298] width 7 height 7
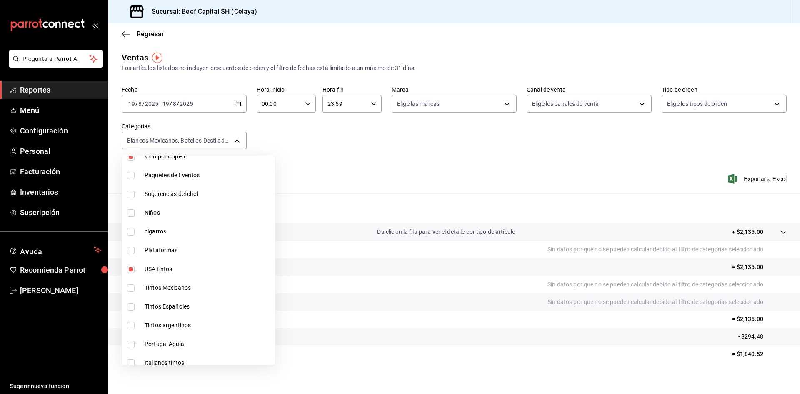
scroll to position [125, 0]
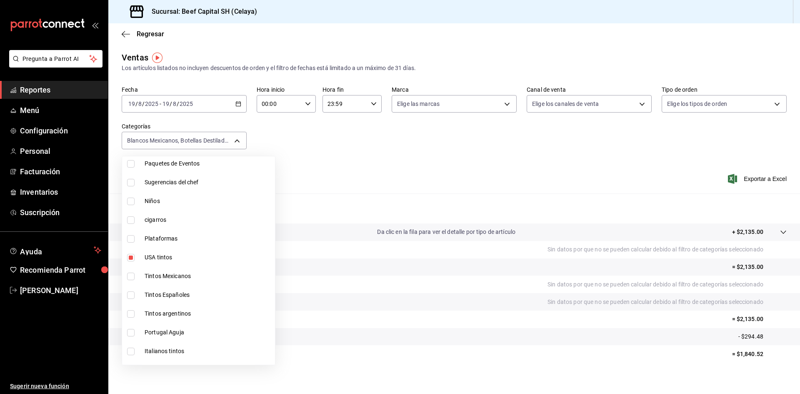
click at [132, 278] on input "checkbox" at bounding box center [130, 275] width 7 height 7
click at [132, 293] on input "checkbox" at bounding box center [130, 294] width 7 height 7
click at [133, 312] on input "checkbox" at bounding box center [130, 313] width 7 height 7
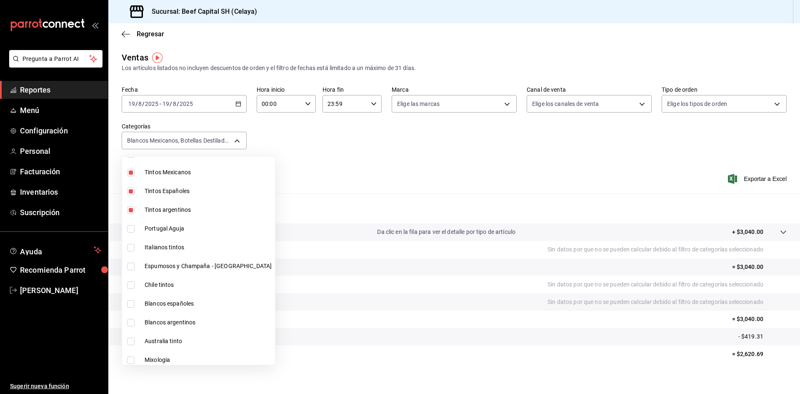
scroll to position [250, 0]
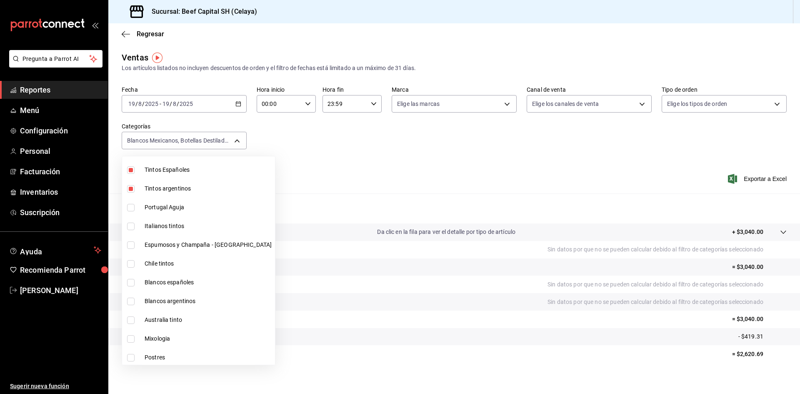
click at [132, 207] on input "checkbox" at bounding box center [130, 207] width 7 height 7
click at [130, 227] on input "checkbox" at bounding box center [130, 225] width 7 height 7
click at [131, 247] on input "checkbox" at bounding box center [130, 244] width 7 height 7
click at [128, 265] on input "checkbox" at bounding box center [130, 263] width 7 height 7
click at [132, 284] on input "checkbox" at bounding box center [130, 282] width 7 height 7
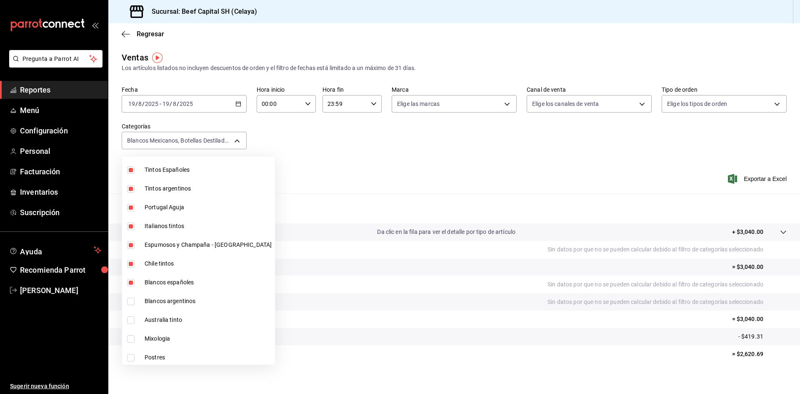
click at [131, 302] on input "checkbox" at bounding box center [130, 300] width 7 height 7
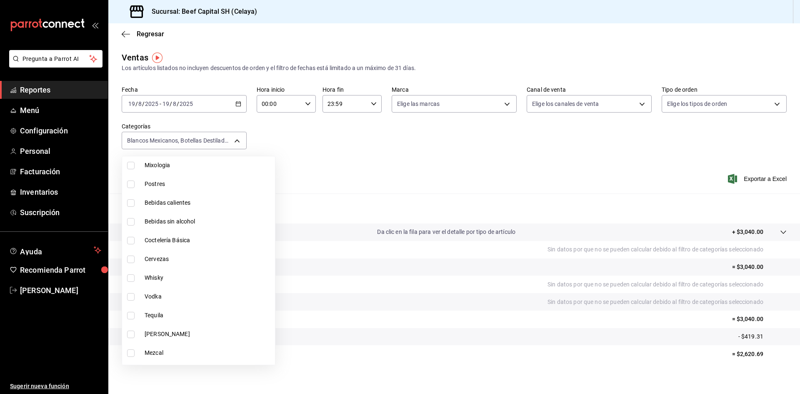
scroll to position [375, 0]
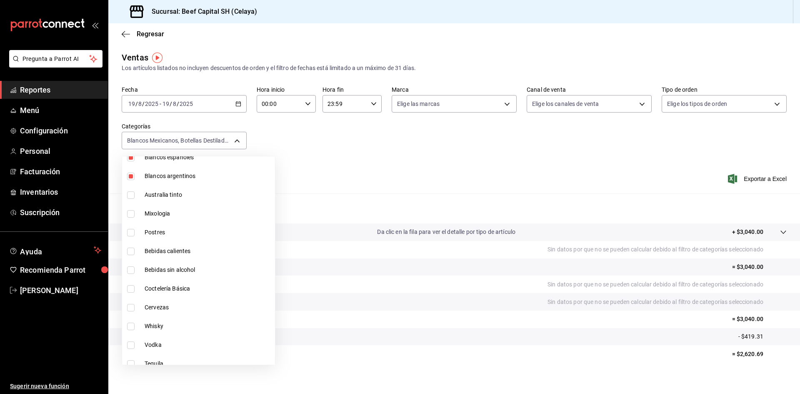
click at [132, 195] on input "checkbox" at bounding box center [130, 194] width 7 height 7
click at [132, 212] on input "checkbox" at bounding box center [130, 213] width 7 height 7
click at [131, 252] on input "checkbox" at bounding box center [130, 250] width 7 height 7
click at [134, 270] on input "checkbox" at bounding box center [130, 269] width 7 height 7
click at [133, 290] on input "checkbox" at bounding box center [130, 288] width 7 height 7
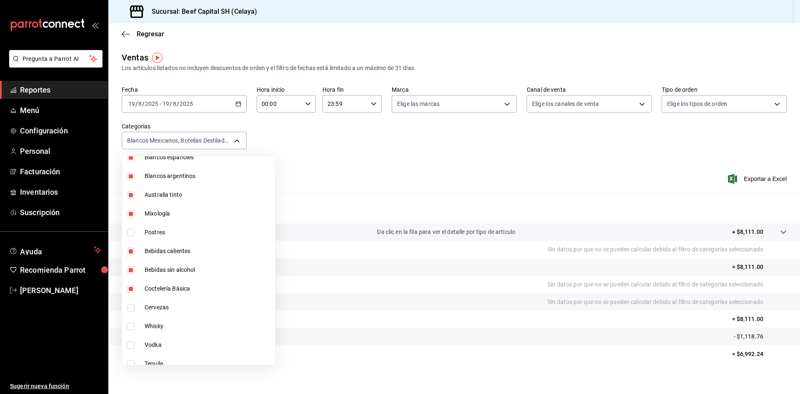
click at [133, 307] on input "checkbox" at bounding box center [130, 307] width 7 height 7
click at [131, 326] on input "checkbox" at bounding box center [130, 325] width 7 height 7
click at [130, 344] on input "checkbox" at bounding box center [130, 344] width 7 height 7
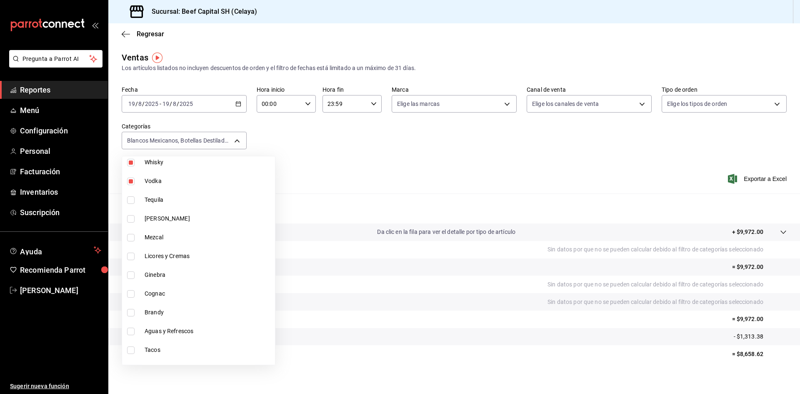
scroll to position [541, 0]
click at [129, 195] on input "checkbox" at bounding box center [130, 196] width 7 height 7
click at [132, 216] on input "checkbox" at bounding box center [130, 215] width 7 height 7
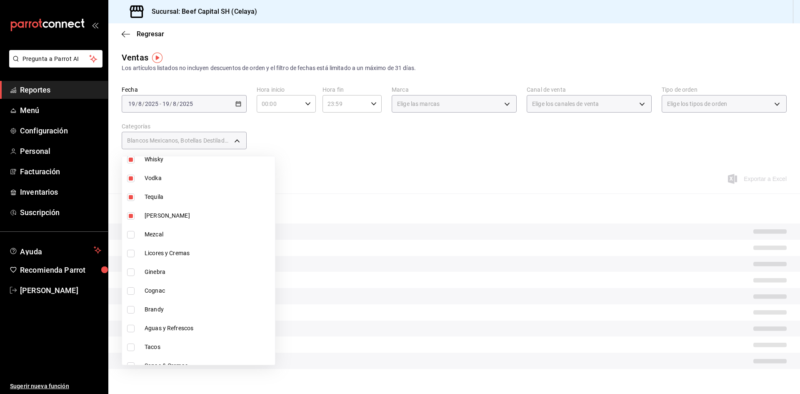
click at [132, 234] on input "checkbox" at bounding box center [130, 234] width 7 height 7
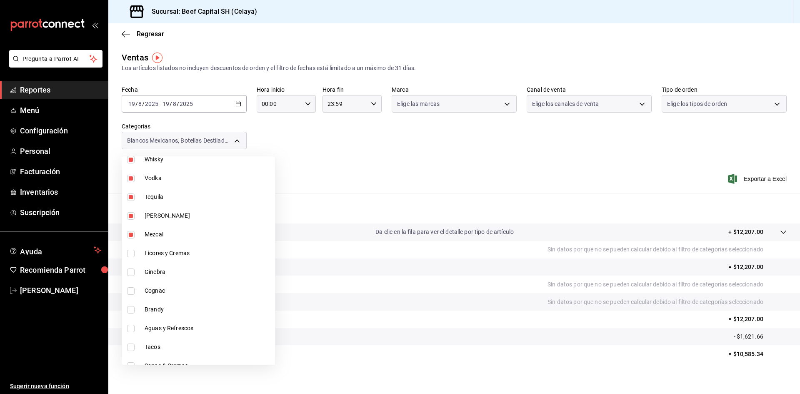
click at [130, 251] on input "checkbox" at bounding box center [130, 252] width 7 height 7
click at [129, 272] on input "checkbox" at bounding box center [130, 271] width 7 height 7
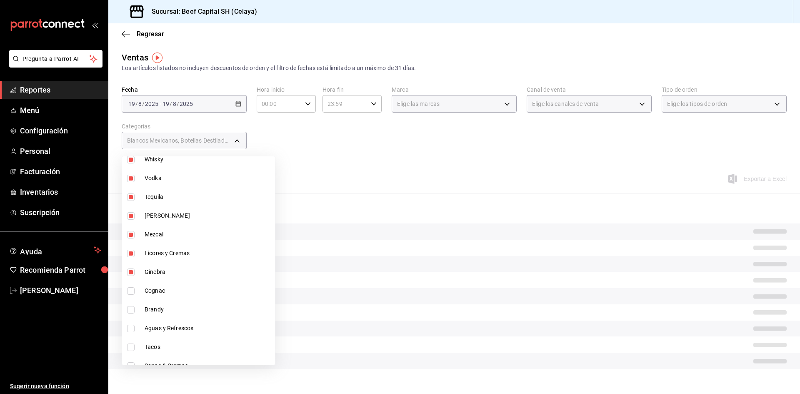
click at [130, 288] on input "checkbox" at bounding box center [130, 290] width 7 height 7
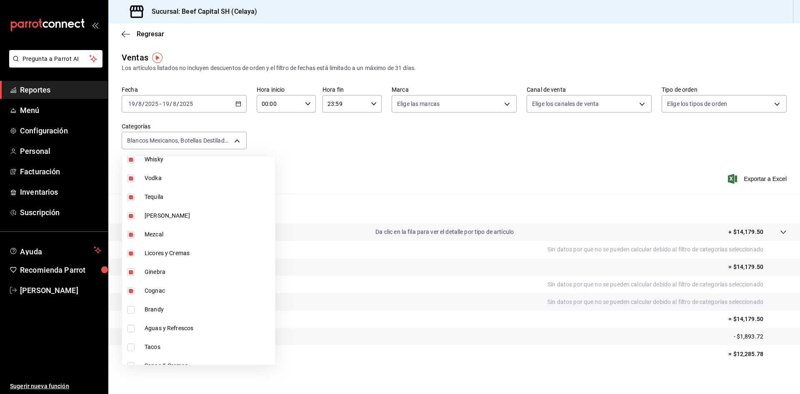
click at [135, 309] on label at bounding box center [132, 309] width 11 height 7
click at [135, 309] on input "checkbox" at bounding box center [130, 309] width 7 height 7
click at [134, 308] on input "checkbox" at bounding box center [130, 309] width 7 height 7
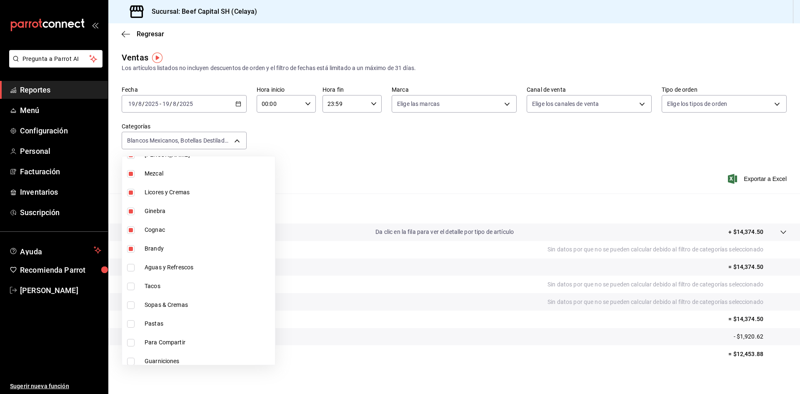
scroll to position [625, 0]
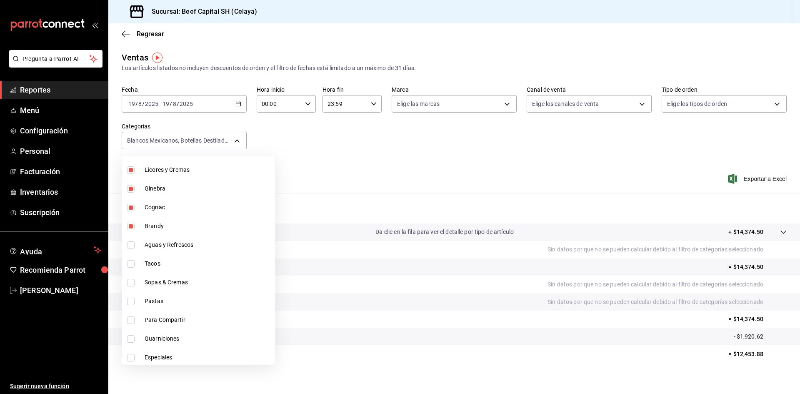
click at [129, 245] on input "checkbox" at bounding box center [130, 244] width 7 height 7
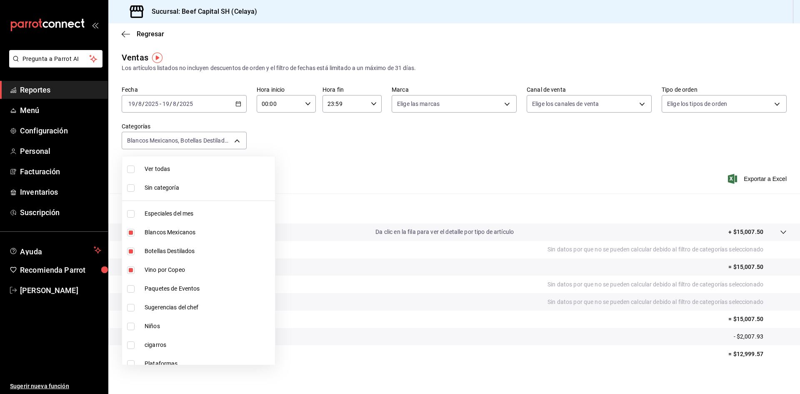
click at [236, 102] on div at bounding box center [400, 197] width 800 height 394
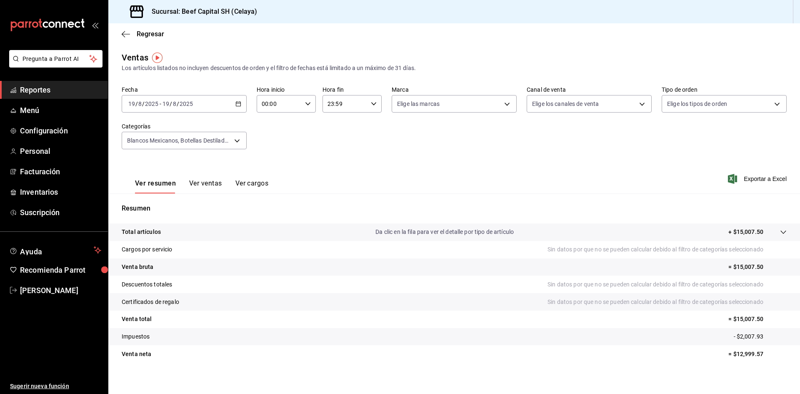
click at [237, 104] on icon "button" at bounding box center [238, 104] width 6 height 6
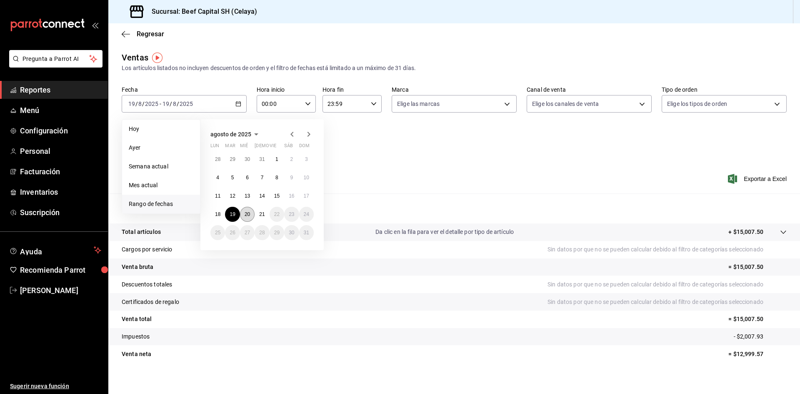
click at [249, 216] on abbr "20" at bounding box center [246, 214] width 5 height 6
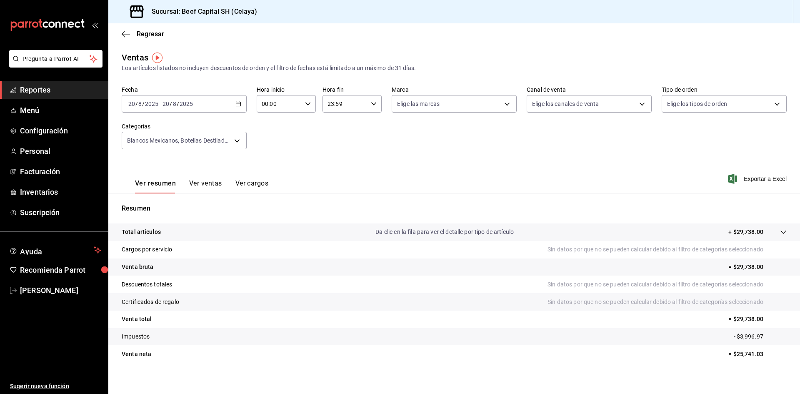
click at [236, 103] on \(Stroke\) "button" at bounding box center [238, 103] width 5 height 0
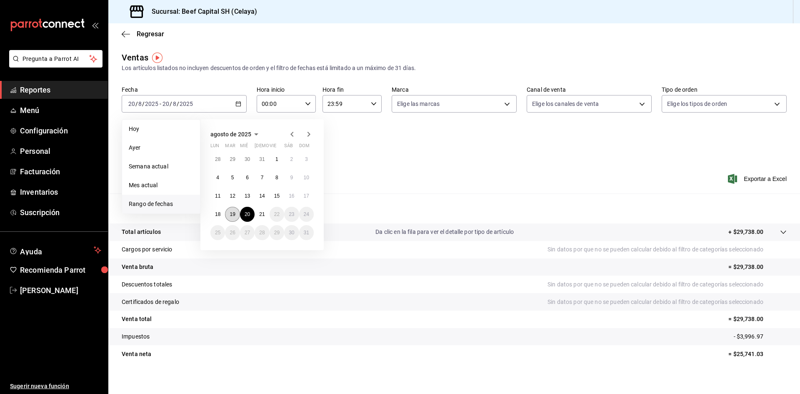
click at [228, 211] on button "19" at bounding box center [232, 214] width 15 height 15
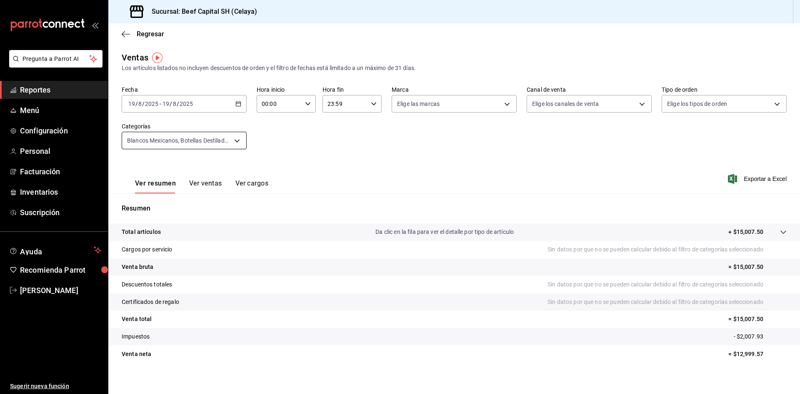
click at [235, 140] on body "Pregunta a Parrot AI Reportes Menú Configuración Personal Facturación Inventari…" at bounding box center [400, 197] width 800 height 394
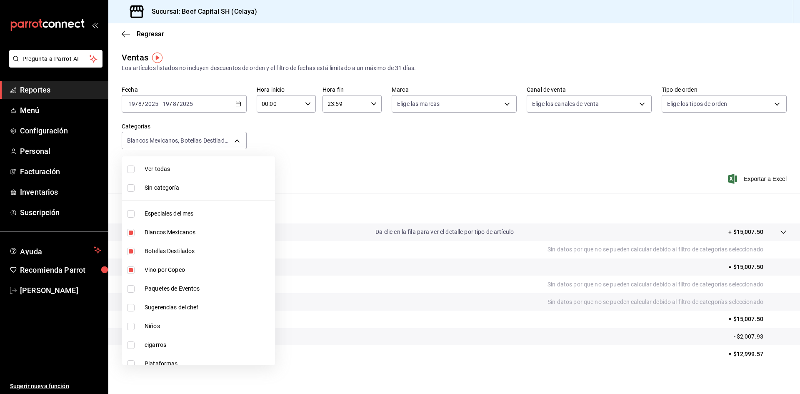
click at [130, 167] on input "checkbox" at bounding box center [130, 168] width 7 height 7
click at [129, 188] on input "checkbox" at bounding box center [130, 187] width 7 height 7
click at [237, 101] on div at bounding box center [400, 197] width 800 height 394
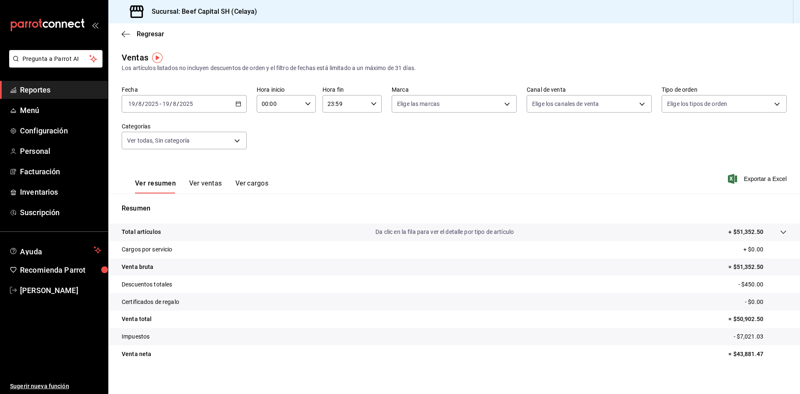
click at [237, 103] on icon "button" at bounding box center [238, 104] width 6 height 6
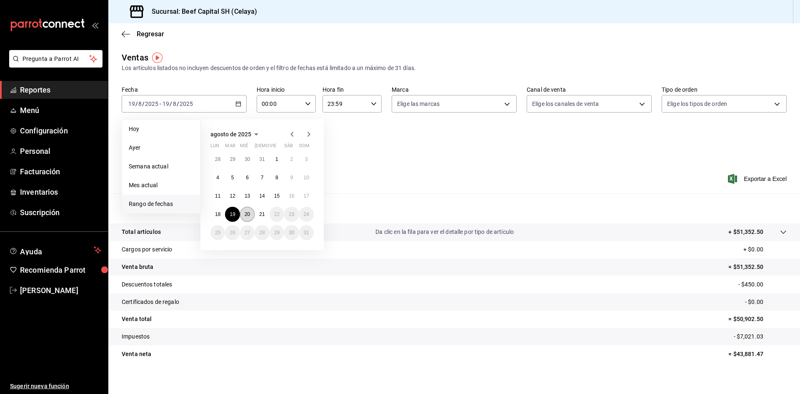
click at [252, 212] on button "20" at bounding box center [247, 214] width 15 height 15
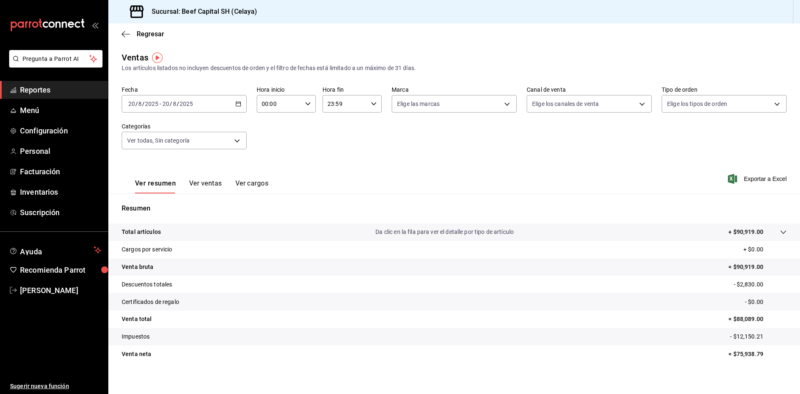
click at [236, 106] on \(Stroke\) "button" at bounding box center [238, 104] width 5 height 5
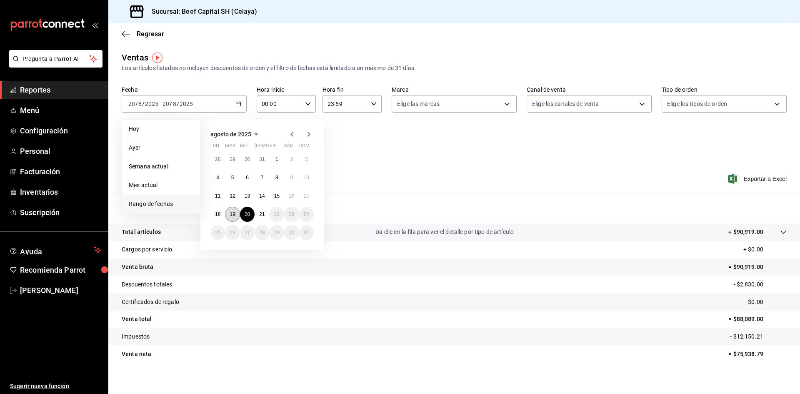
click at [234, 214] on abbr "19" at bounding box center [231, 214] width 5 height 6
